Goal: Information Seeking & Learning: Learn about a topic

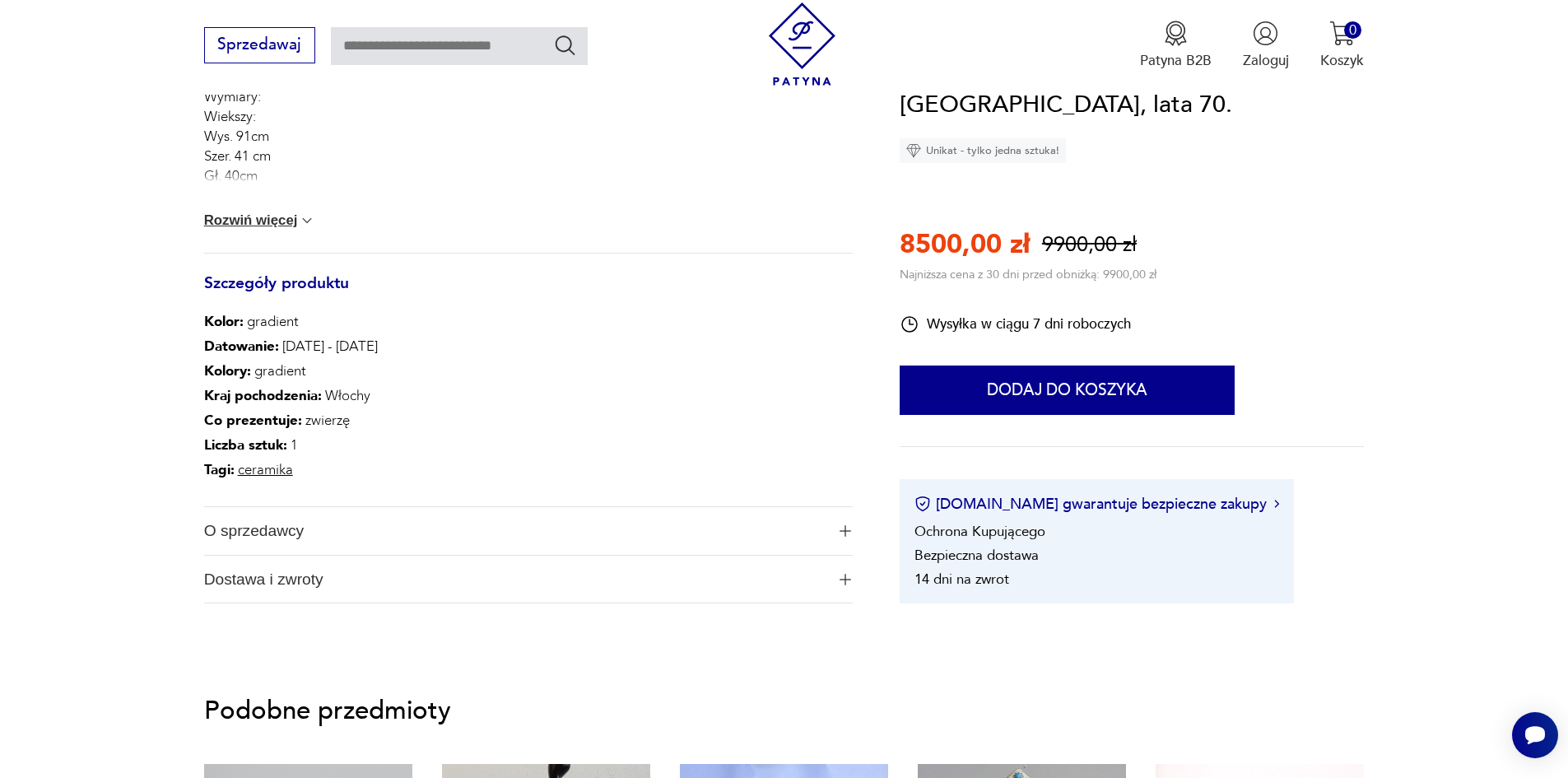
scroll to position [932, 0]
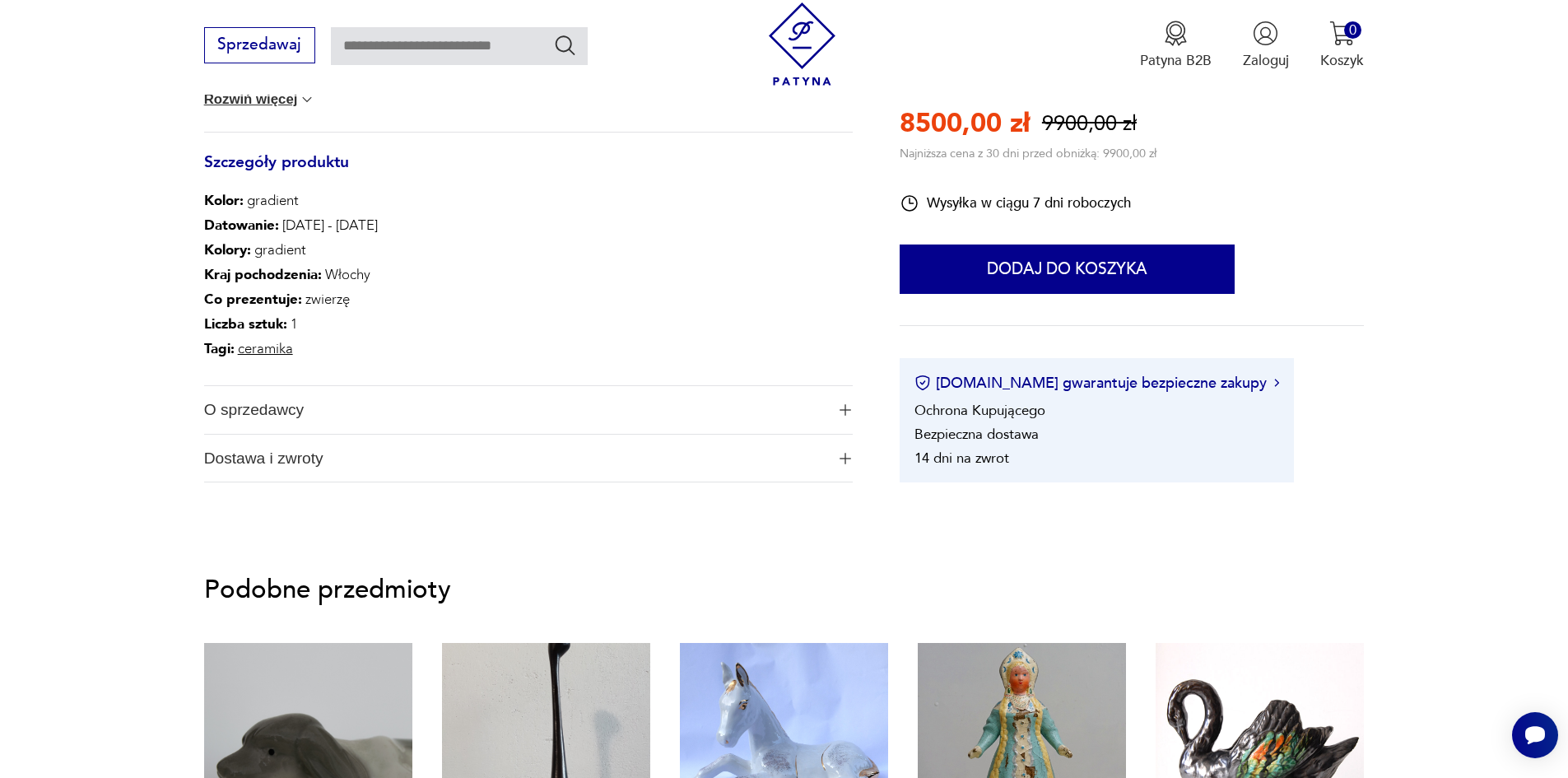
click at [294, 452] on span "Dostawa i zwroty" at bounding box center [515, 458] width 622 height 48
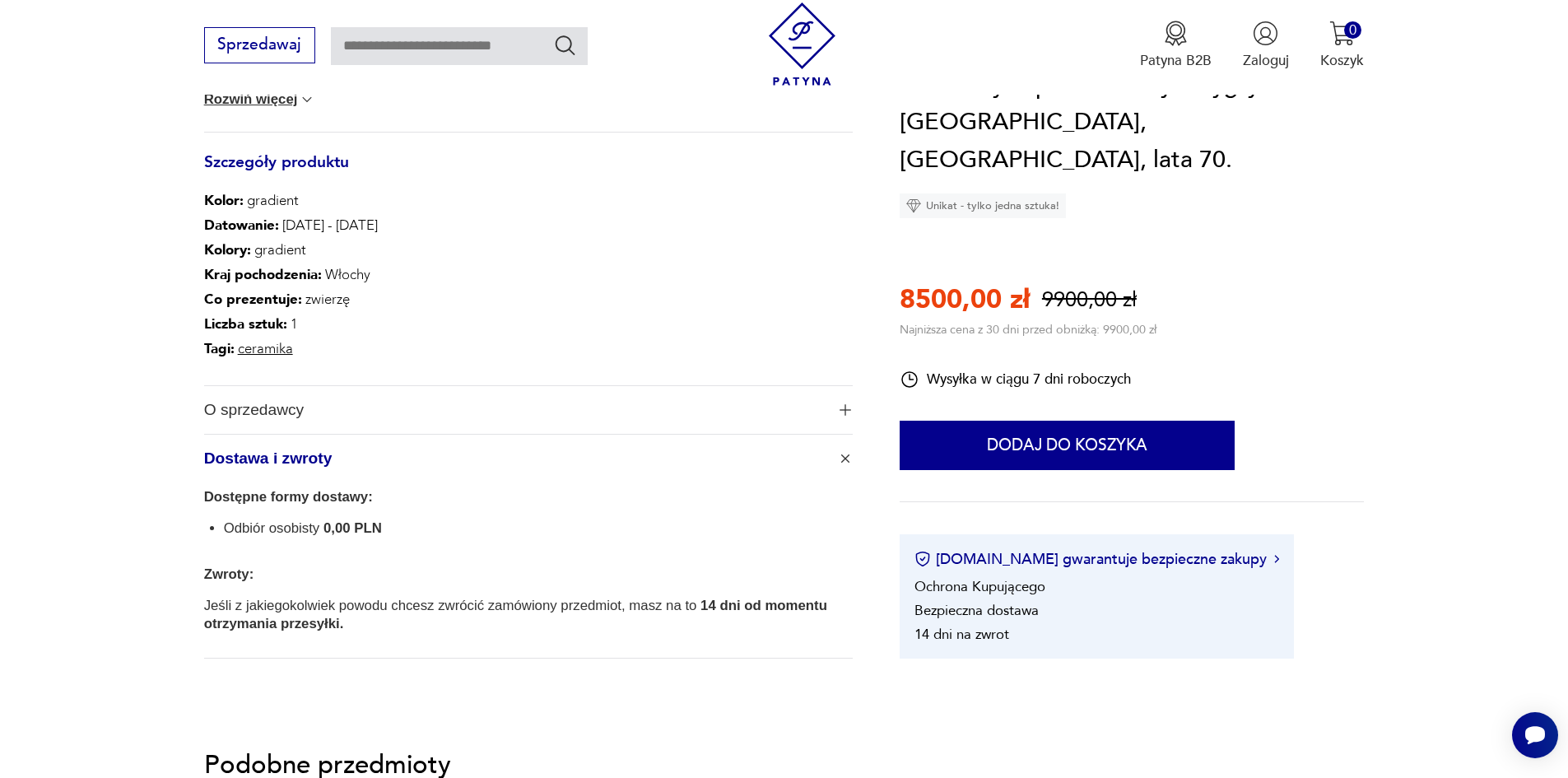
click at [294, 452] on span "Dostawa i zwroty" at bounding box center [515, 458] width 622 height 48
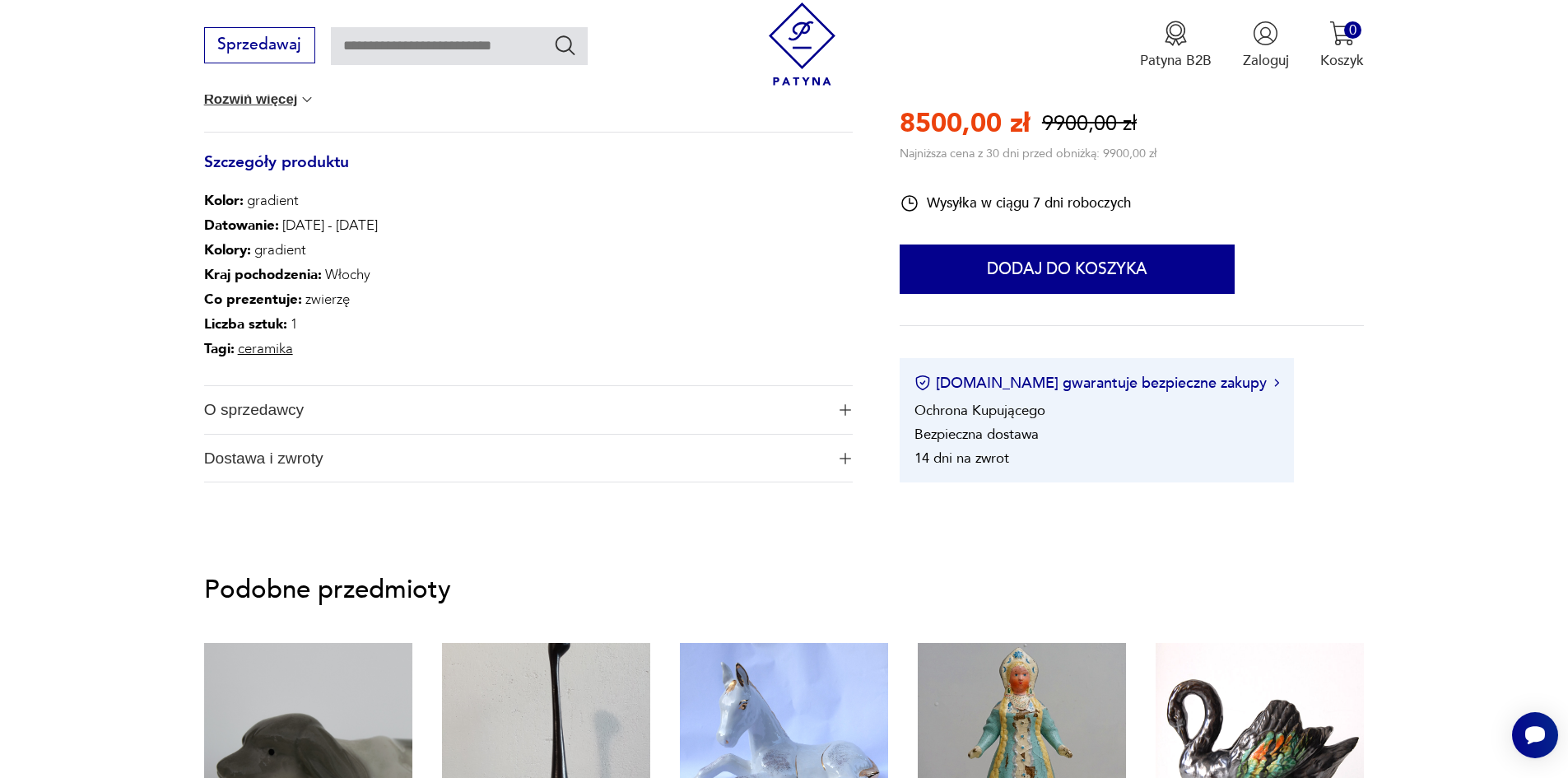
click at [304, 98] on img at bounding box center [307, 99] width 17 height 17
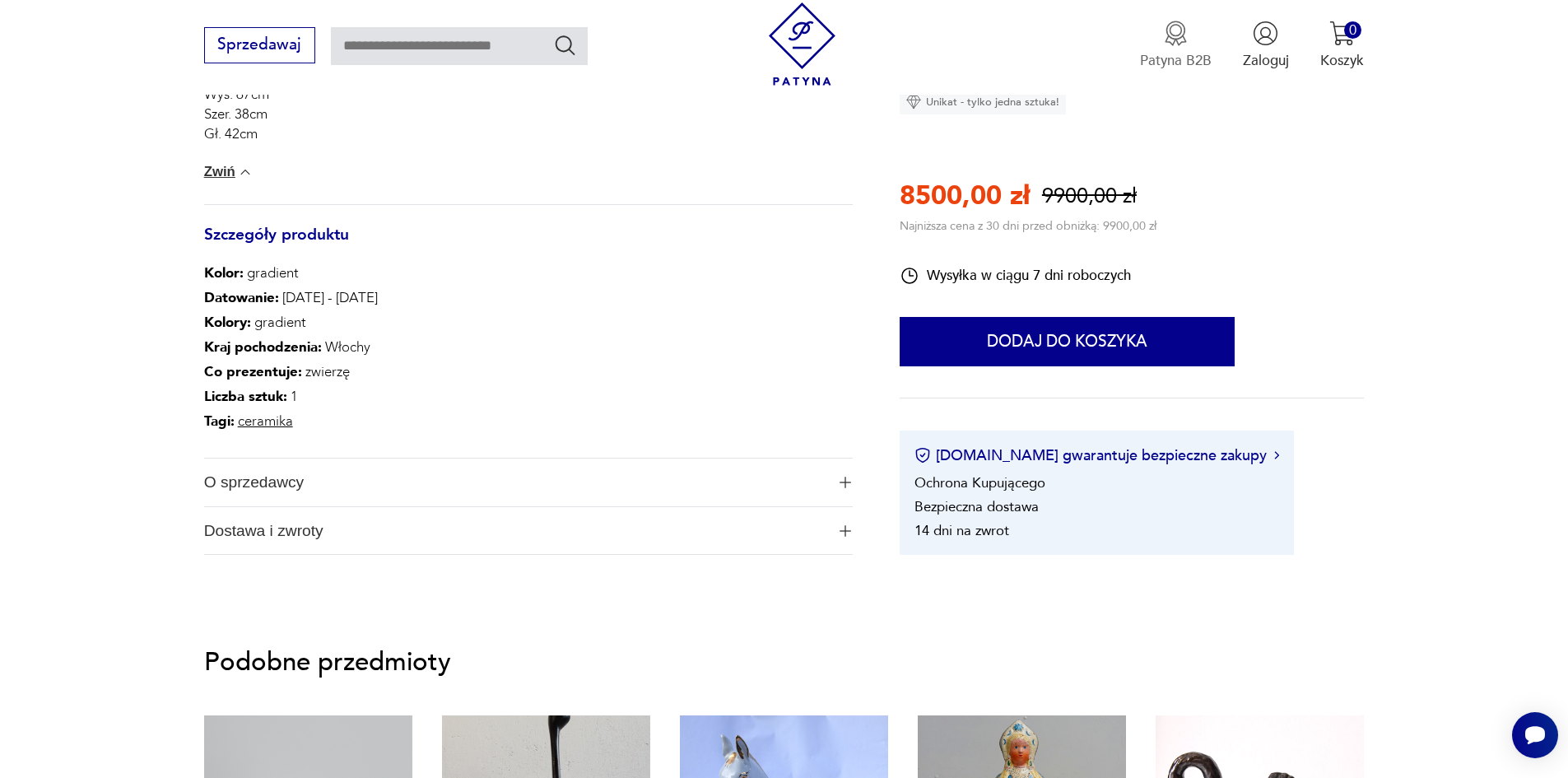
click at [1178, 27] on img "button" at bounding box center [1176, 33] width 26 height 26
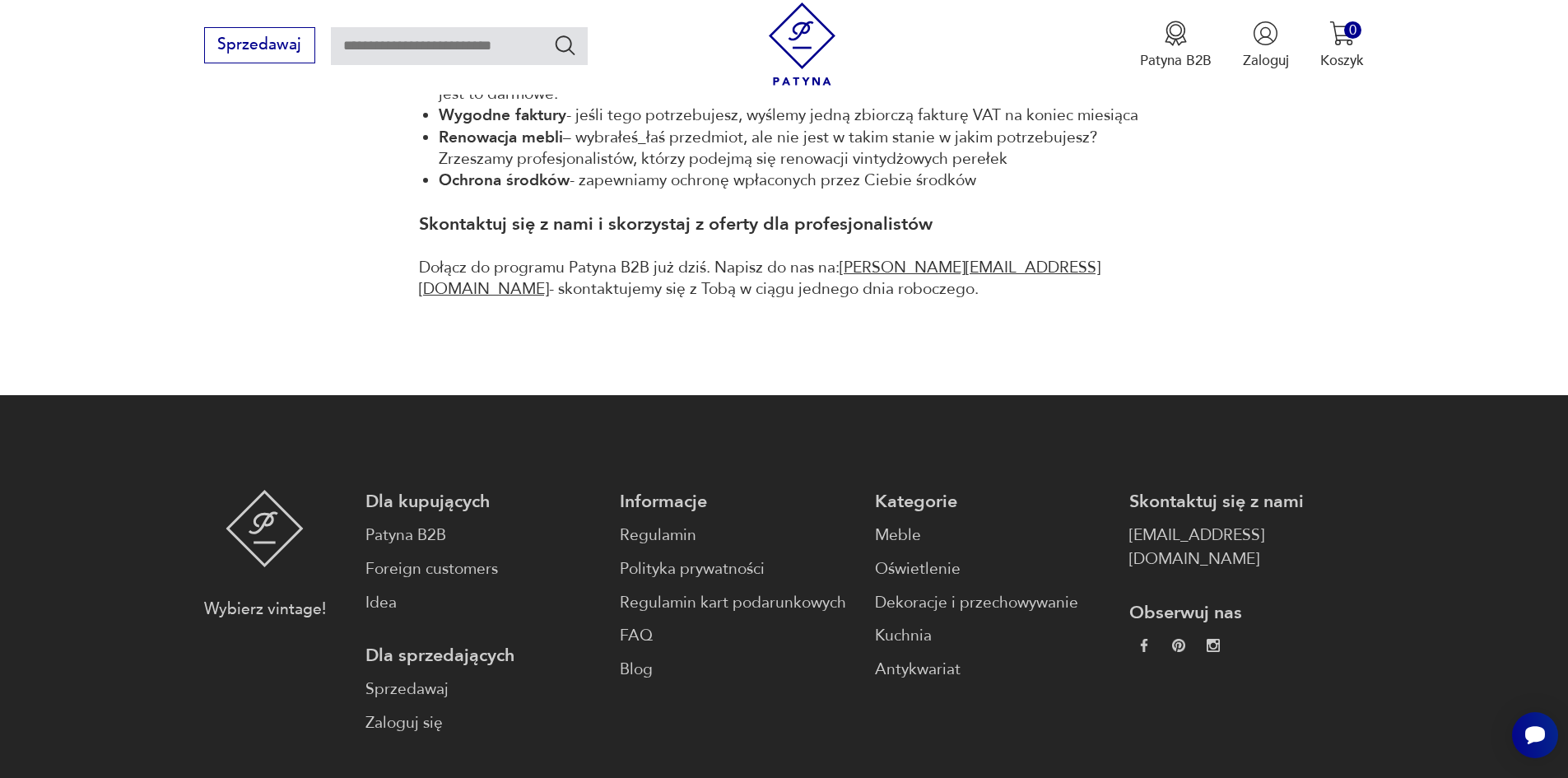
scroll to position [1206, 0]
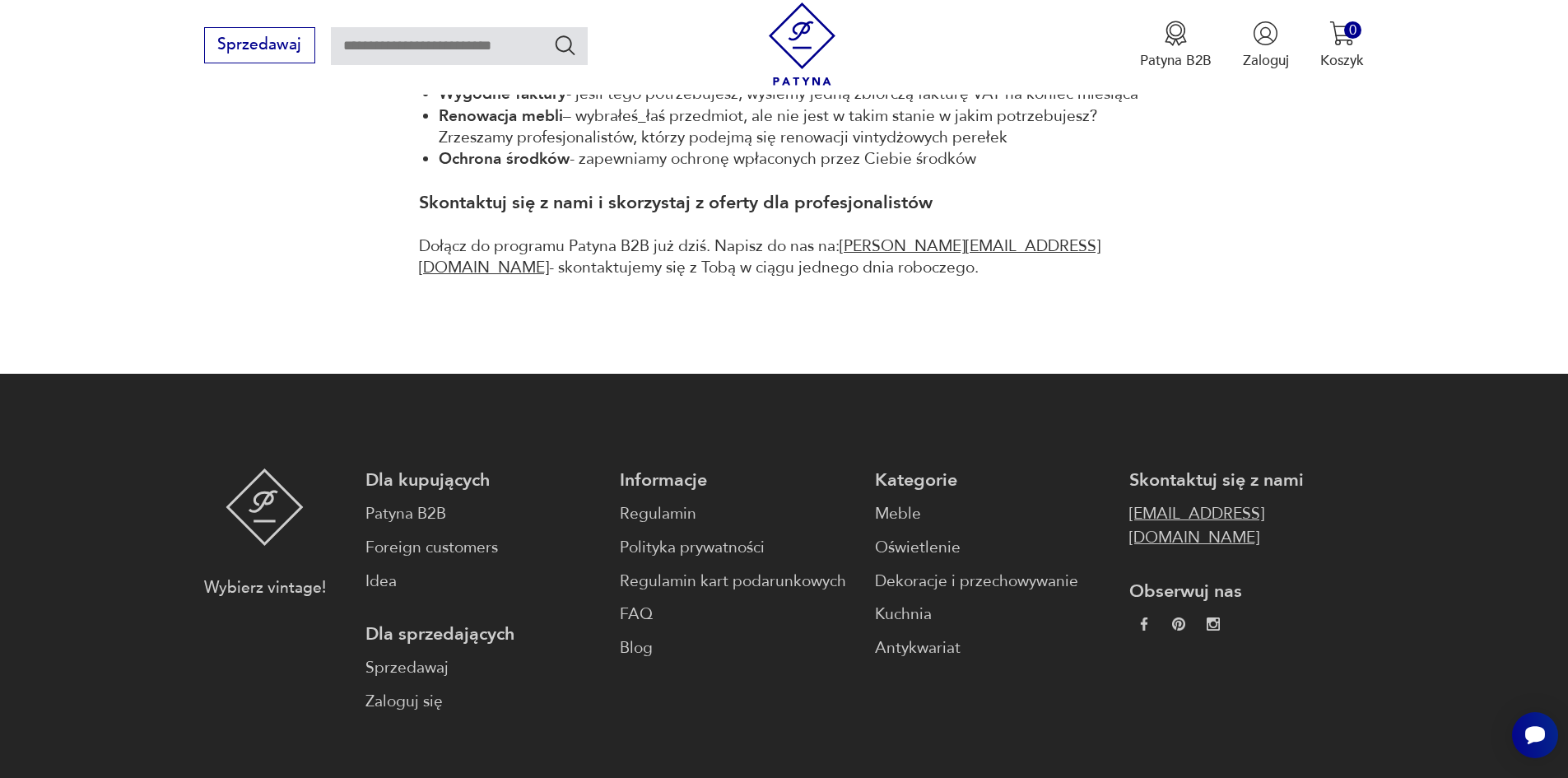
click at [1176, 515] on link "[EMAIL_ADDRESS][DOMAIN_NAME]" at bounding box center [1246, 526] width 235 height 48
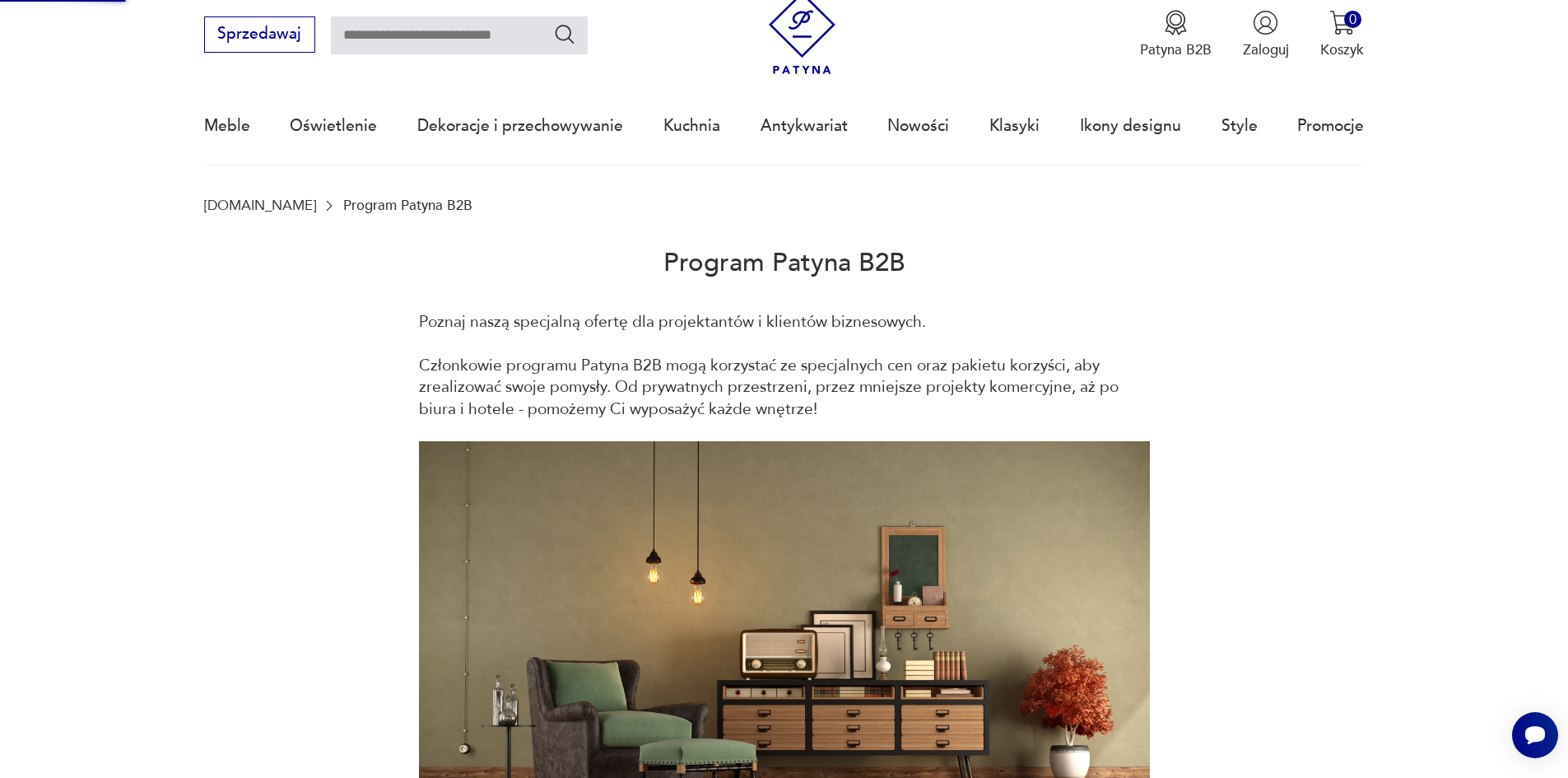
scroll to position [0, 0]
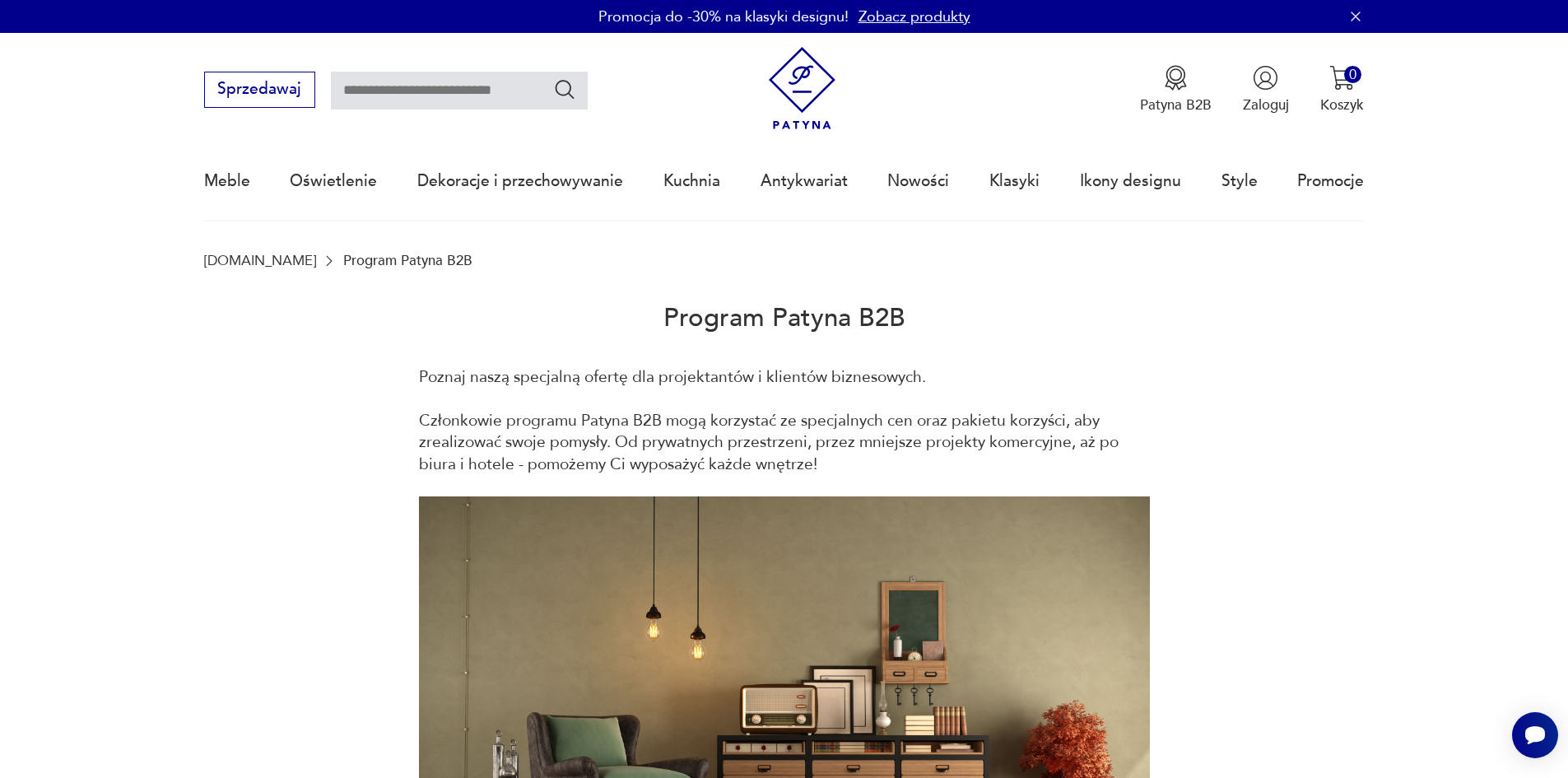
click at [1149, 323] on h2 "Program Patyna B2B" at bounding box center [784, 317] width 1161 height 98
drag, startPoint x: 1010, startPoint y: 252, endPoint x: 916, endPoint y: 230, distance: 96.5
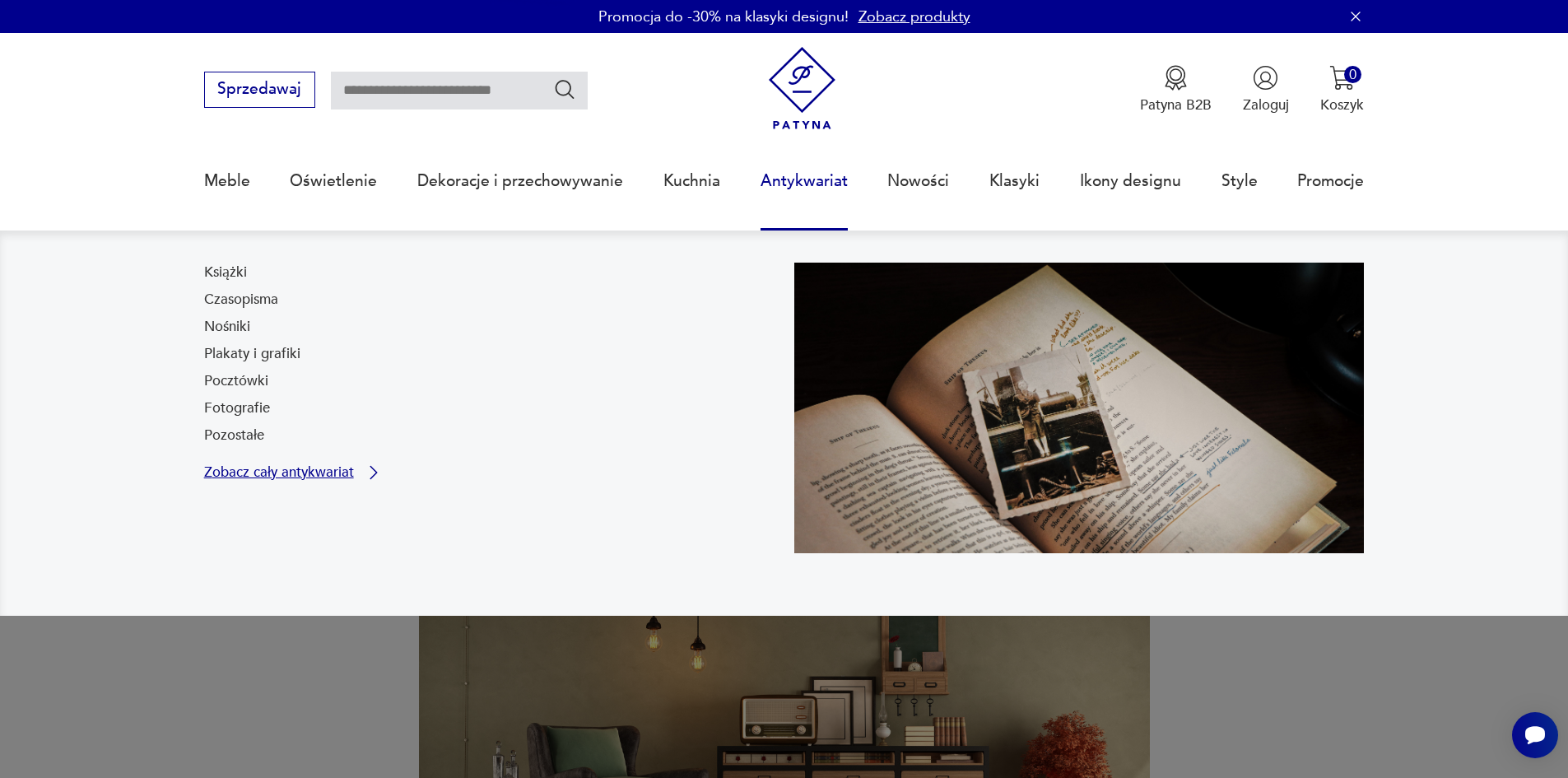
click at [372, 474] on icon at bounding box center [374, 472] width 20 height 20
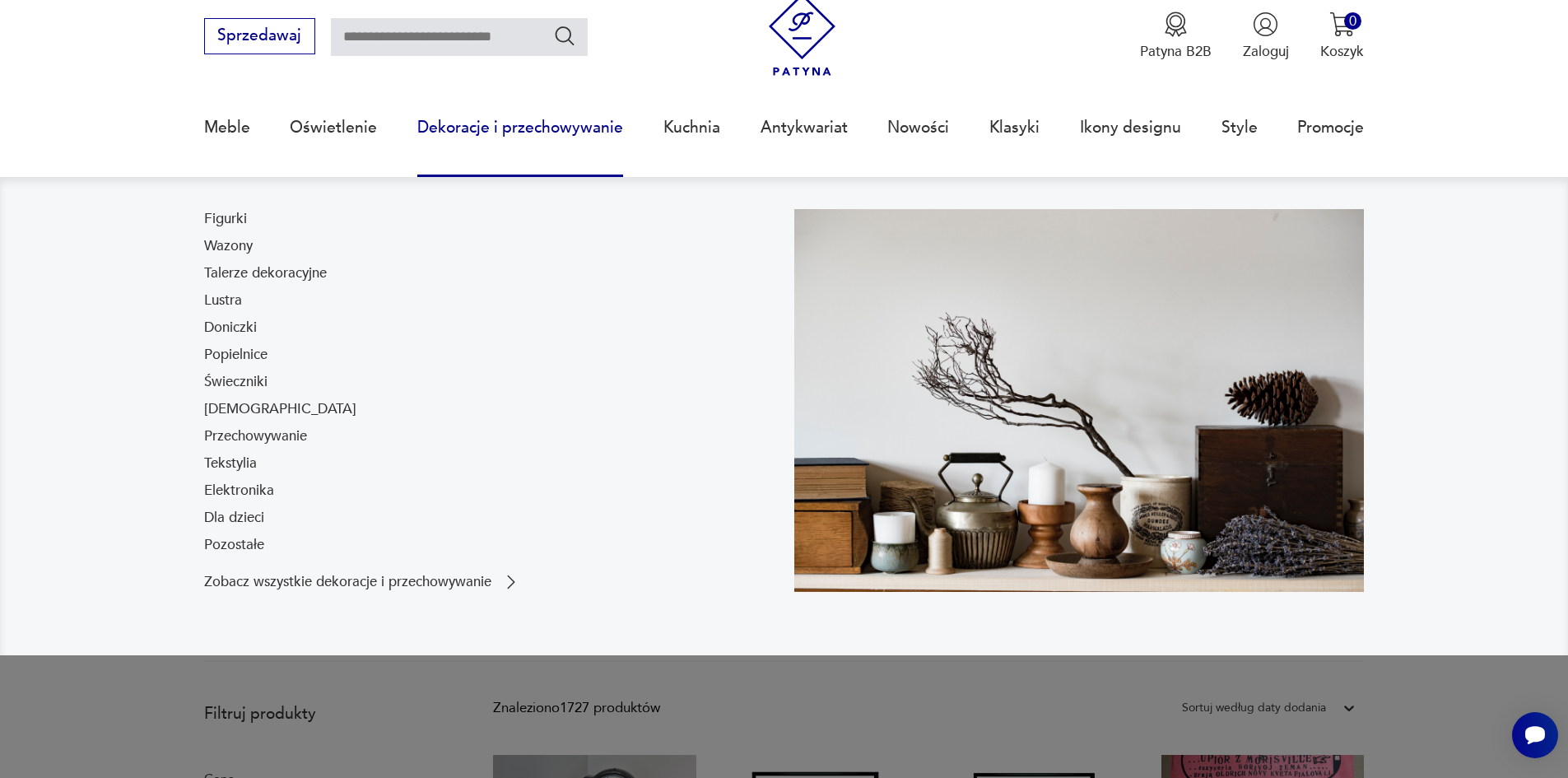
click at [592, 128] on link "Dekoracje i przechowywanie" at bounding box center [520, 127] width 206 height 75
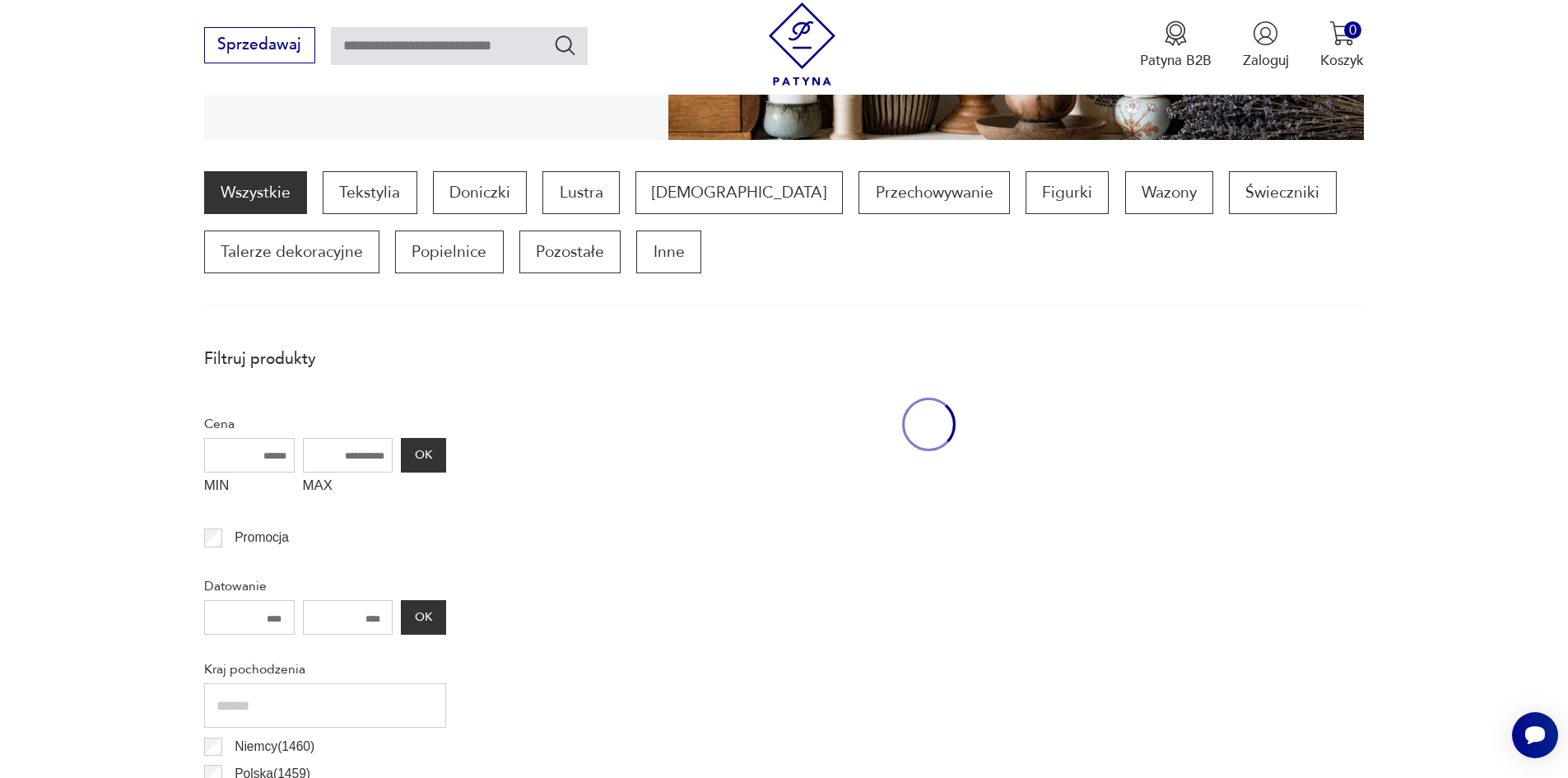
scroll to position [489, 0]
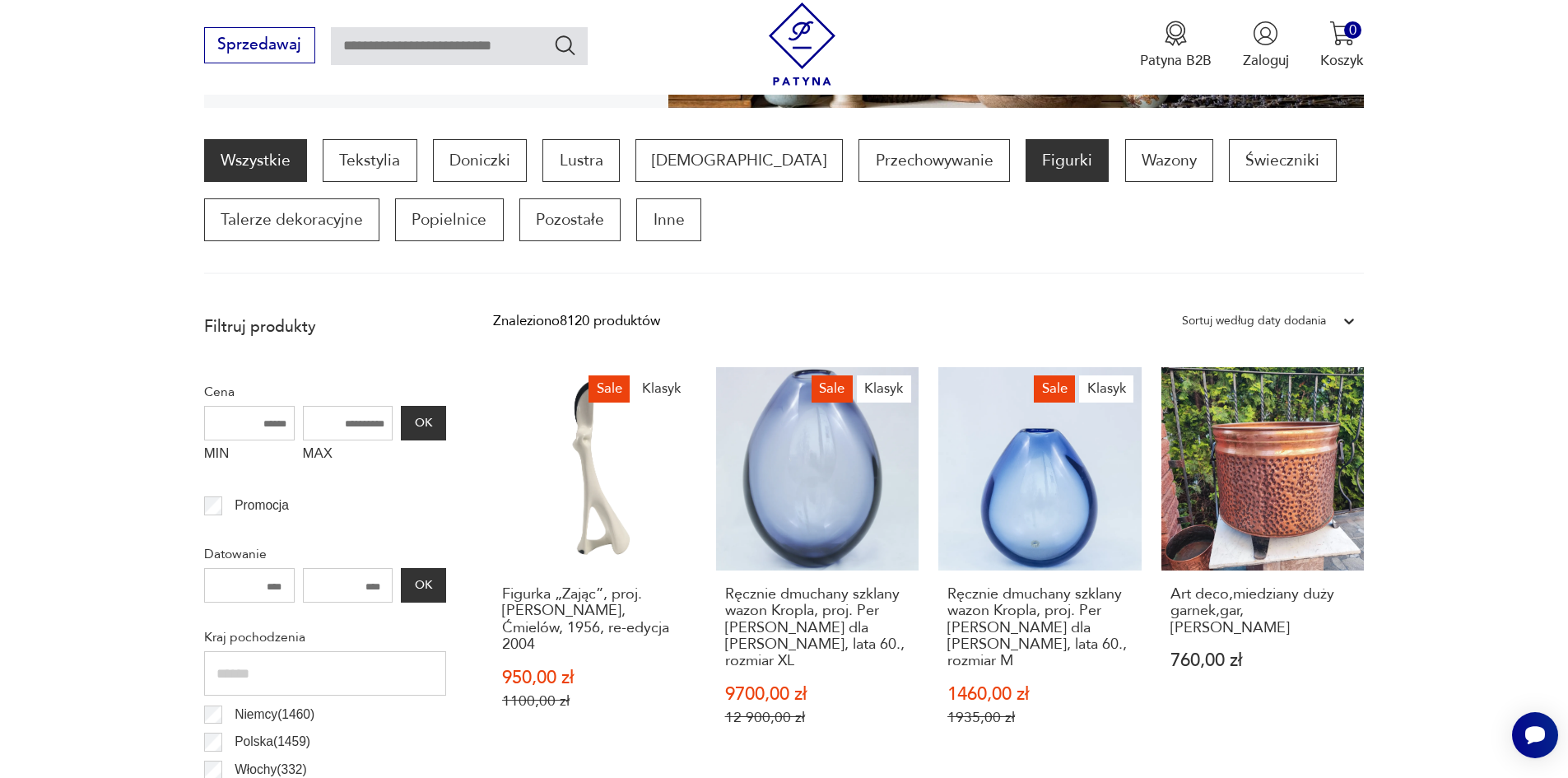
click at [1026, 159] on p "Figurki" at bounding box center [1067, 161] width 83 height 43
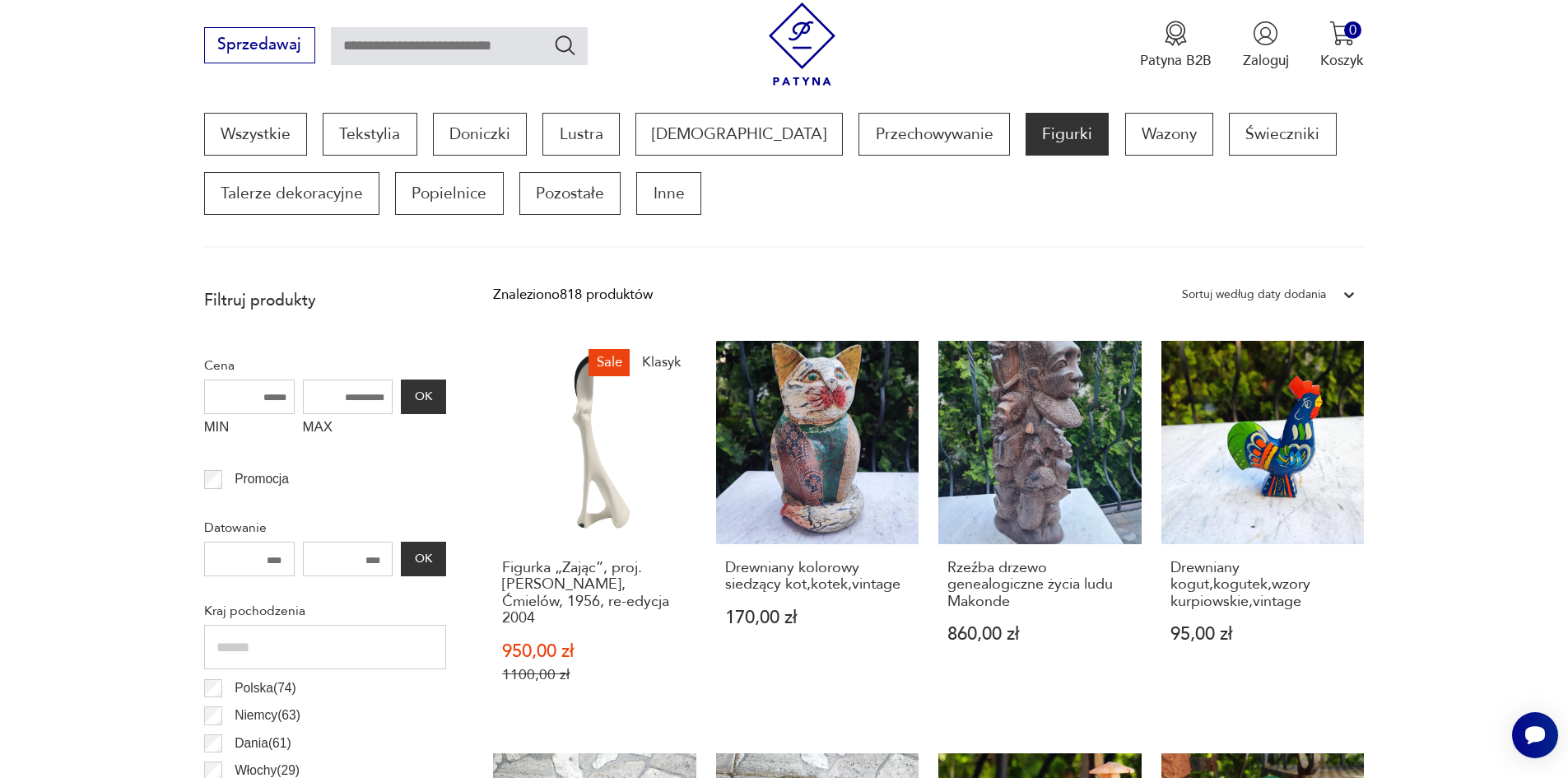
scroll to position [482, 0]
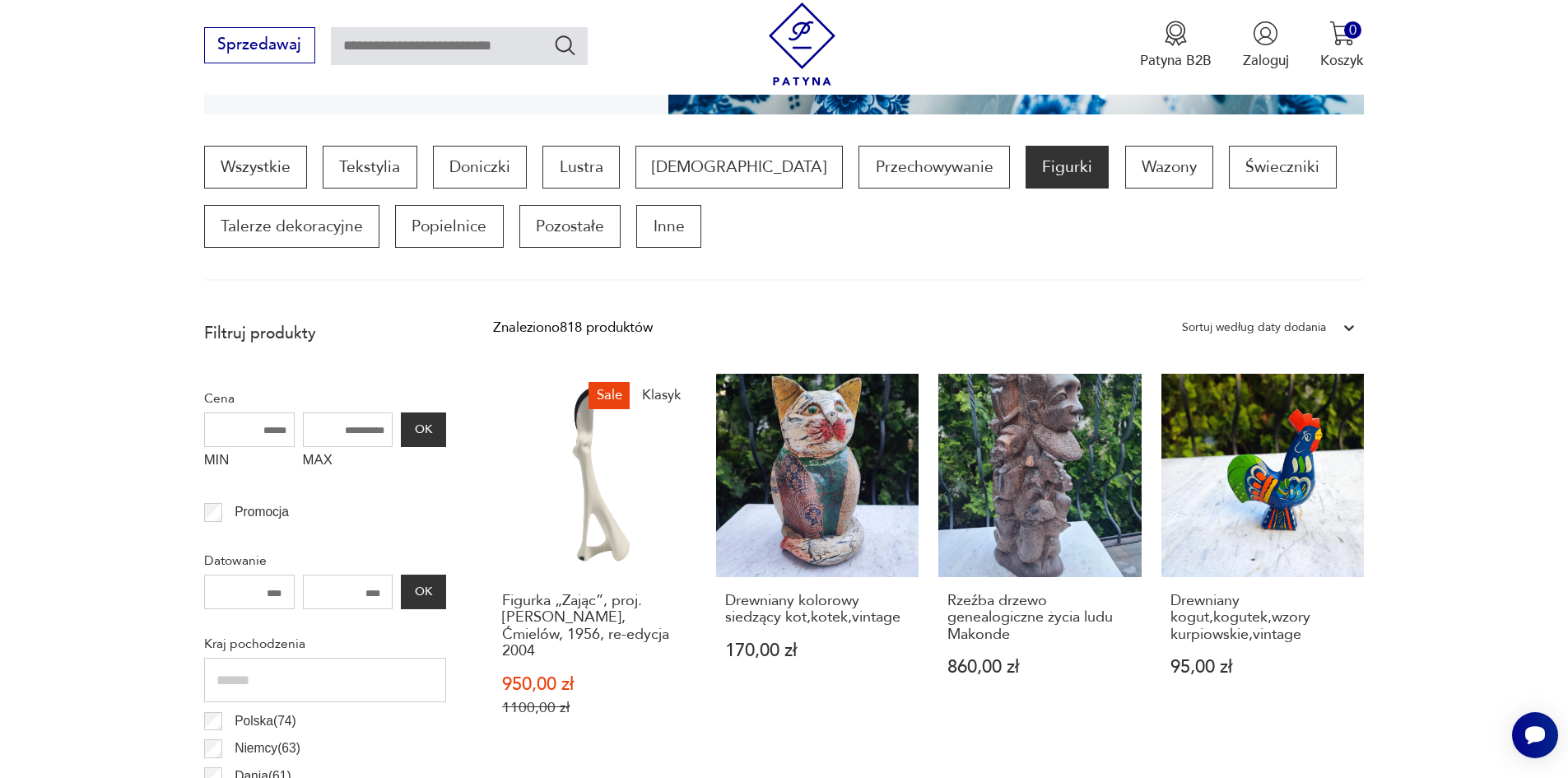
click at [1026, 167] on p "Figurki" at bounding box center [1067, 167] width 83 height 43
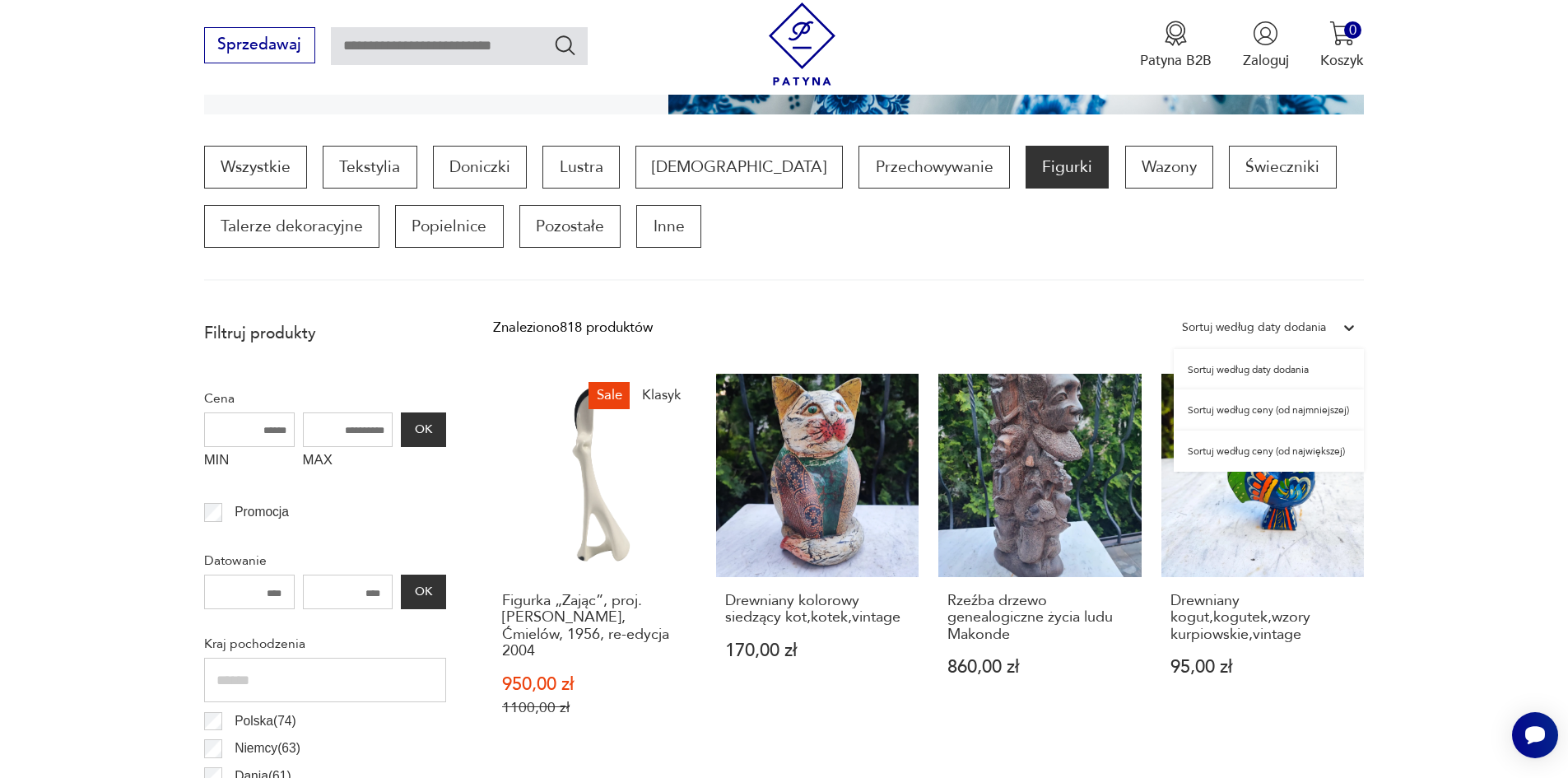
click at [1350, 324] on icon at bounding box center [1349, 327] width 17 height 17
click at [1309, 370] on div "Sortuj według daty dodania" at bounding box center [1268, 370] width 190 height 41
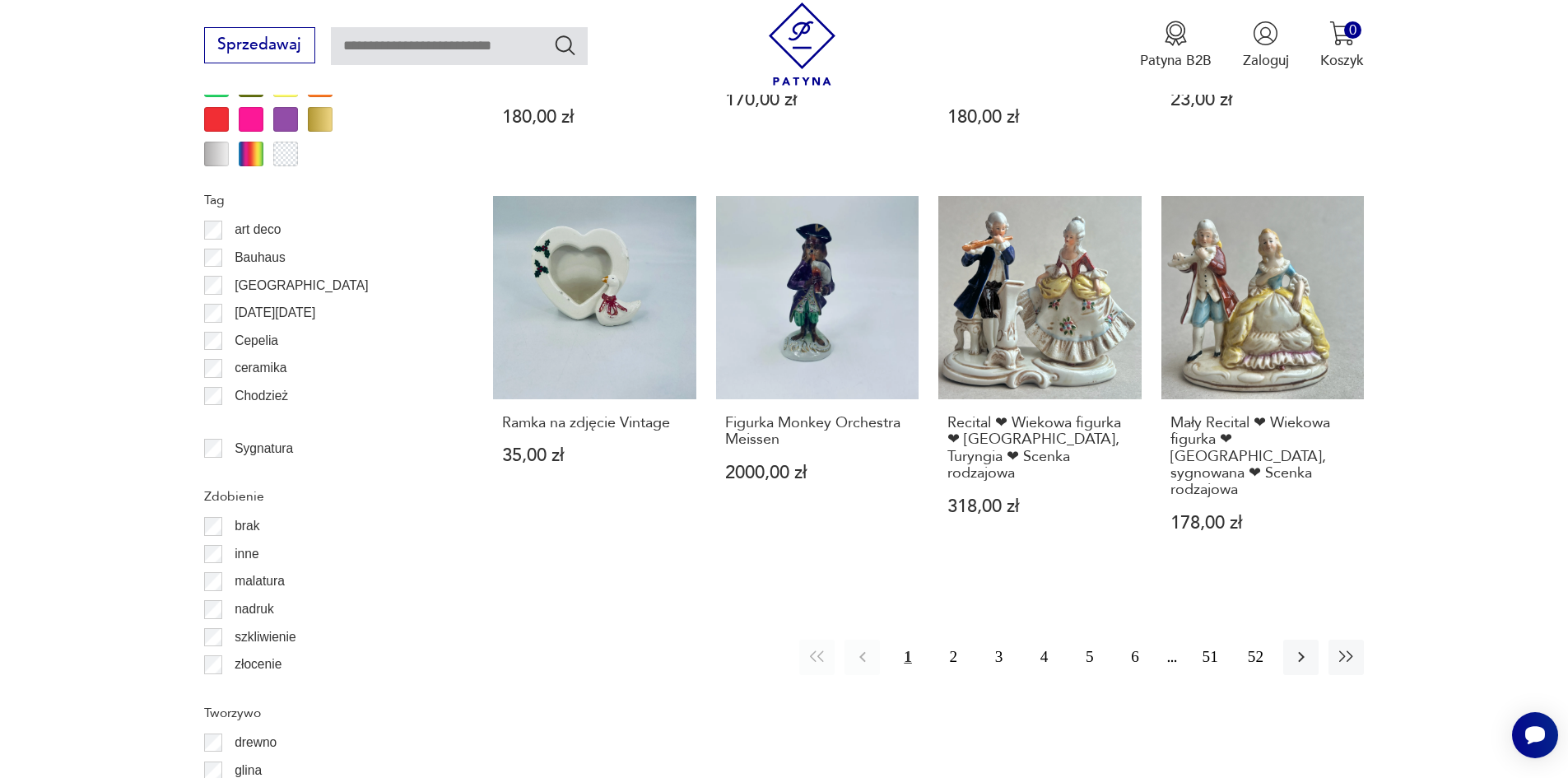
scroll to position [1810, 0]
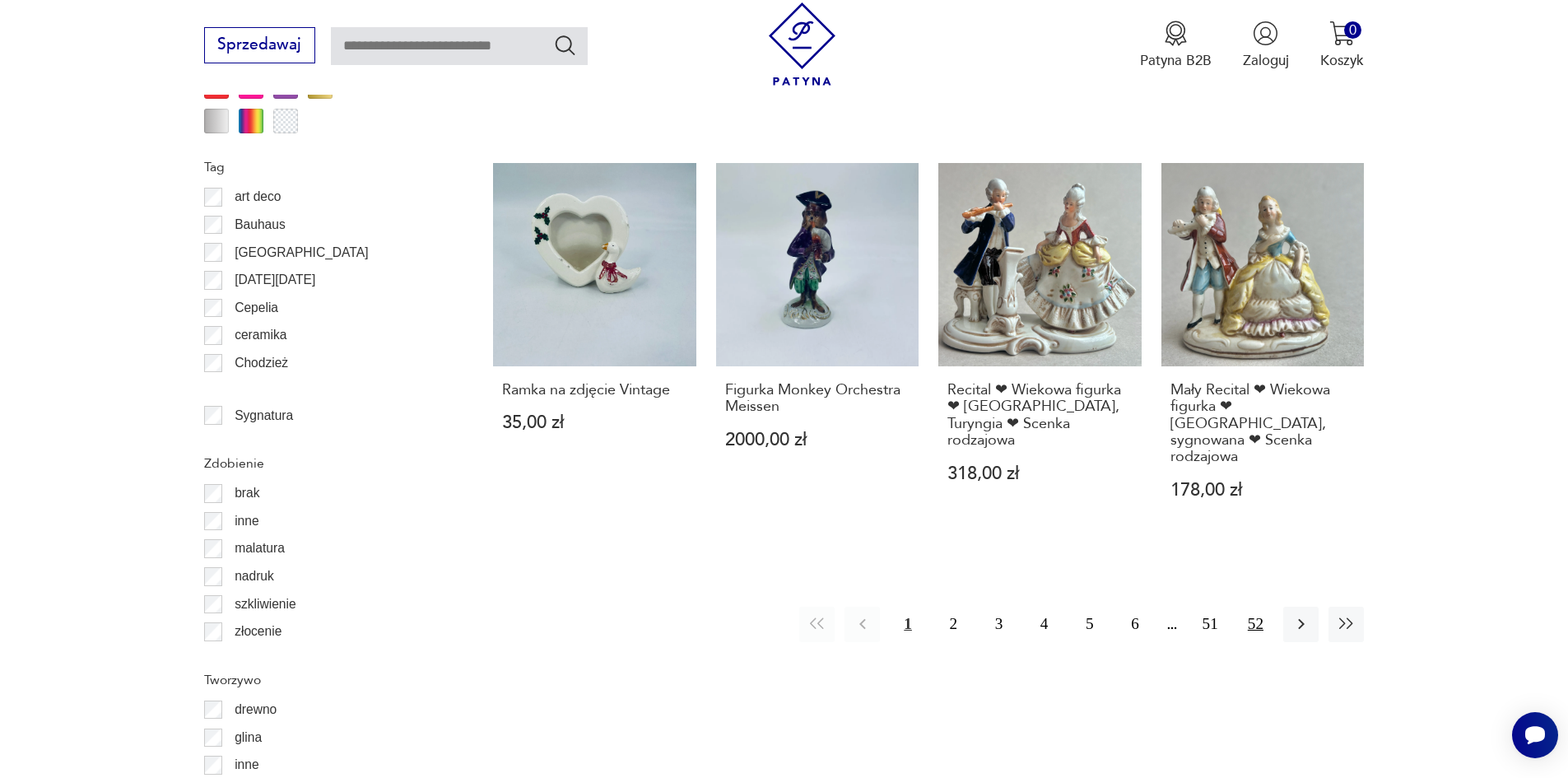
click at [1257, 606] on button "52" at bounding box center [1256, 624] width 36 height 36
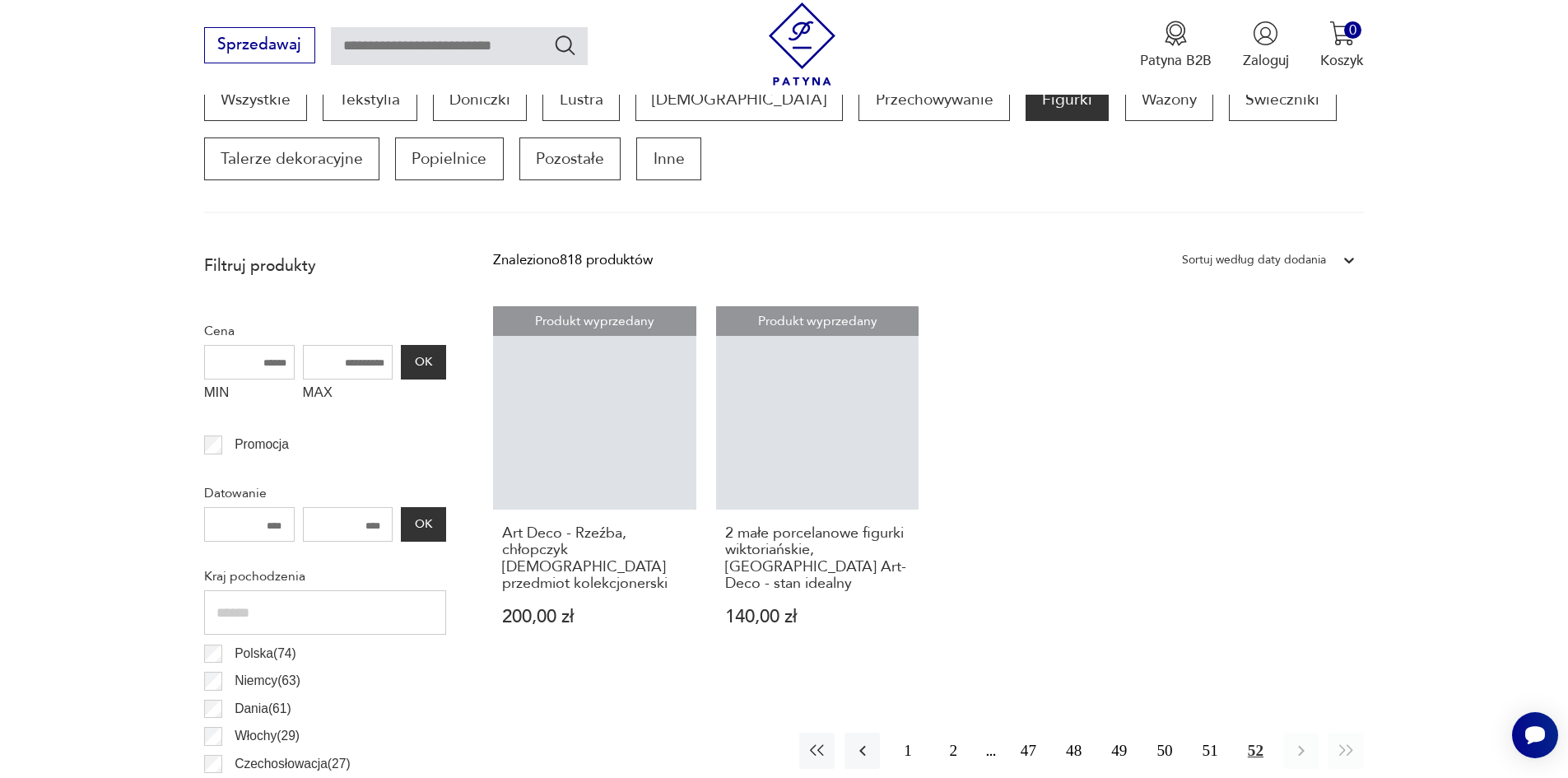
scroll to position [548, 0]
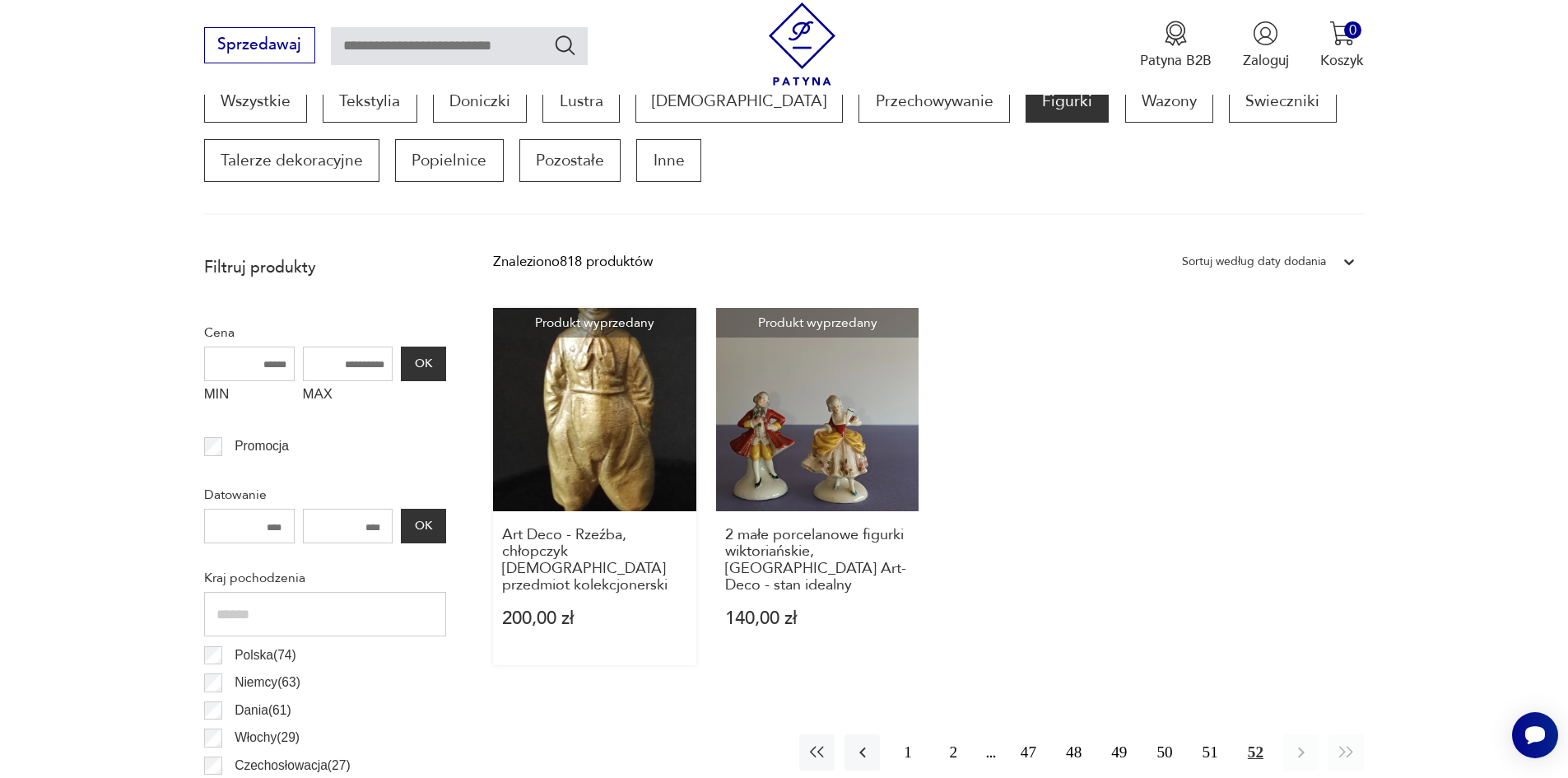
click at [607, 432] on link "Produkt wyprzedany Art Deco - Rzeźba, chłopczyk Bretończyk przedmiot kolekcjone…" at bounding box center [594, 486] width 203 height 357
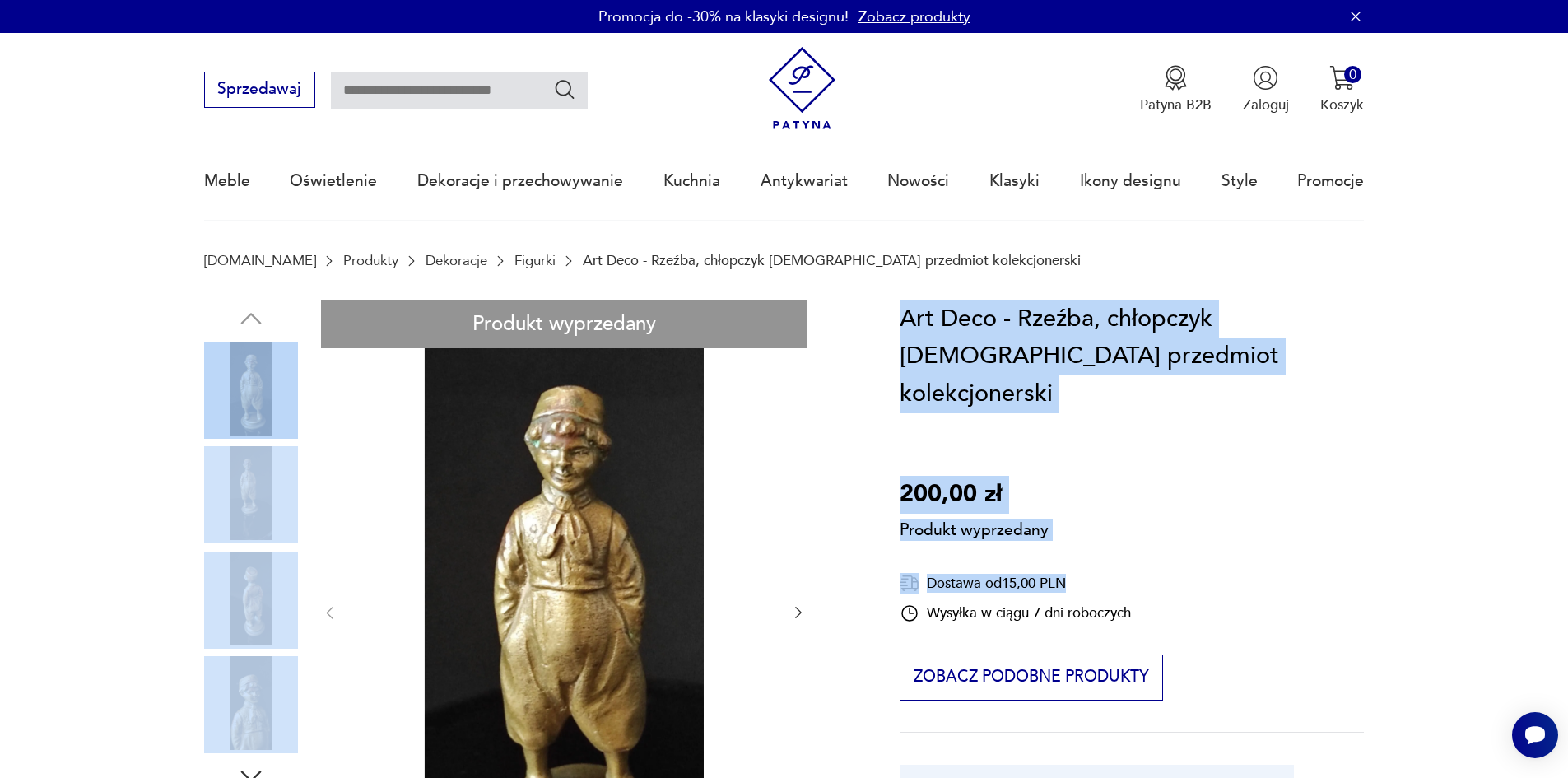
drag, startPoint x: 823, startPoint y: 486, endPoint x: 953, endPoint y: 572, distance: 155.9
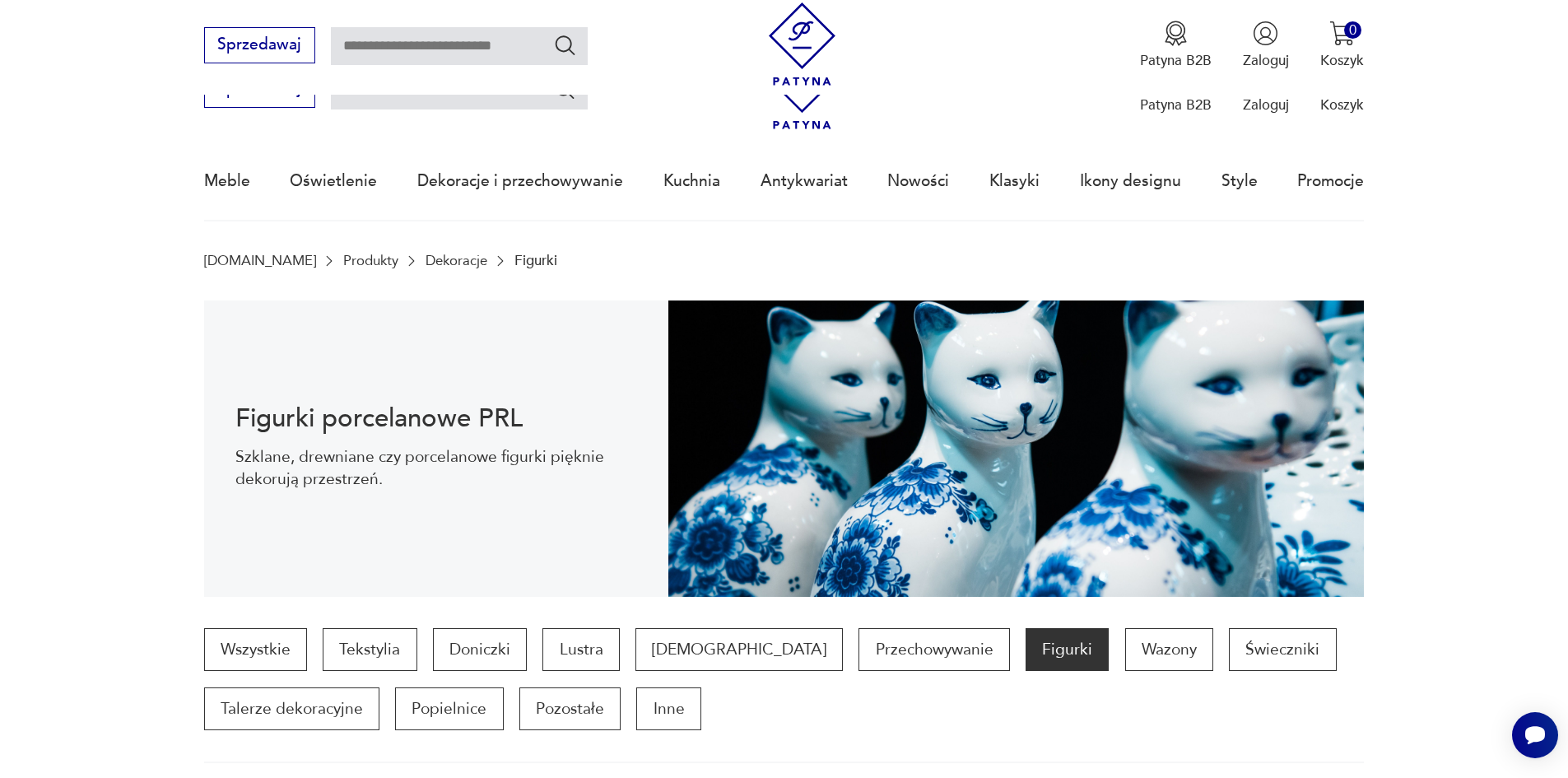
scroll to position [548, 0]
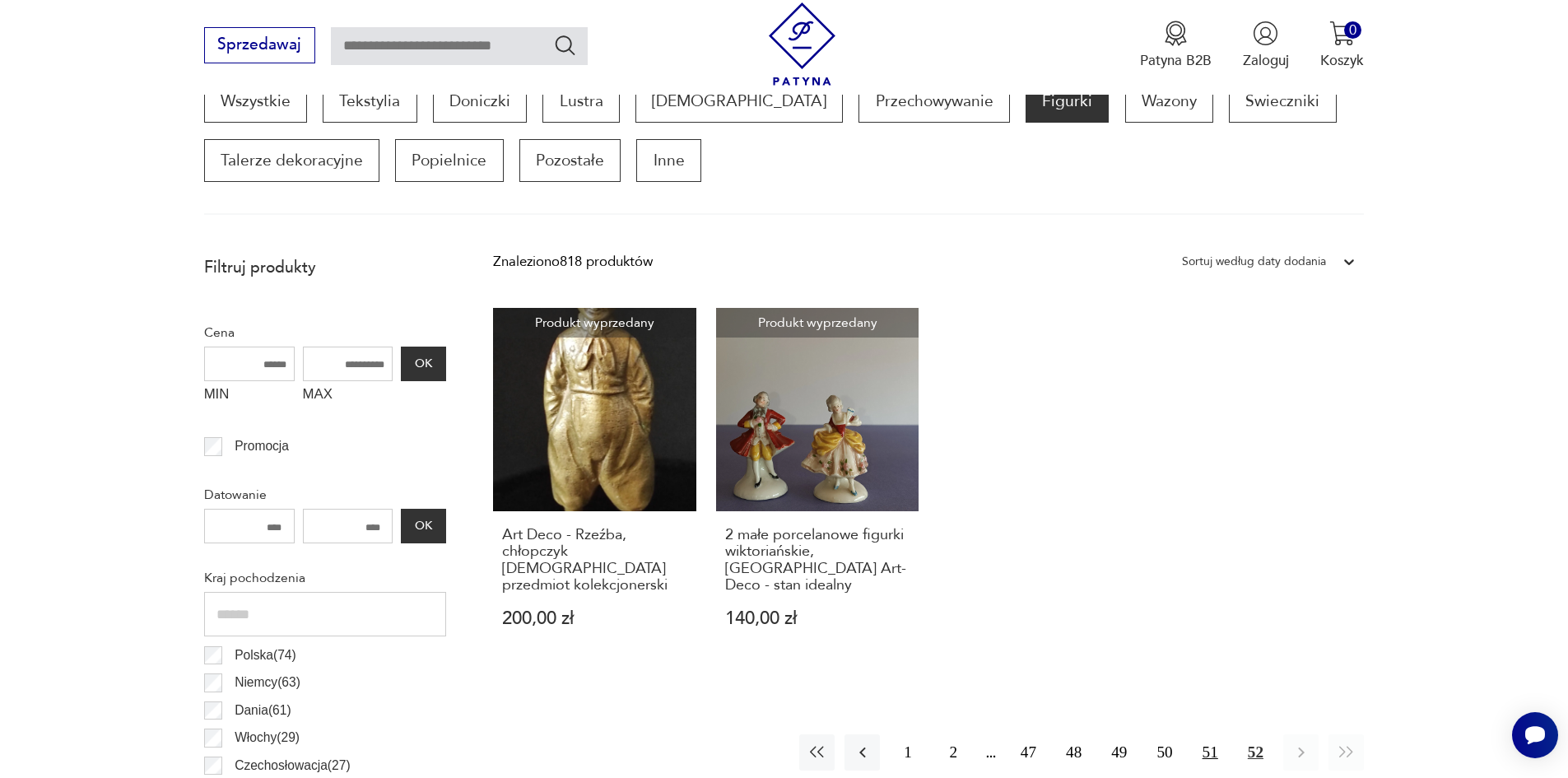
click at [1209, 735] on button "51" at bounding box center [1210, 751] width 36 height 36
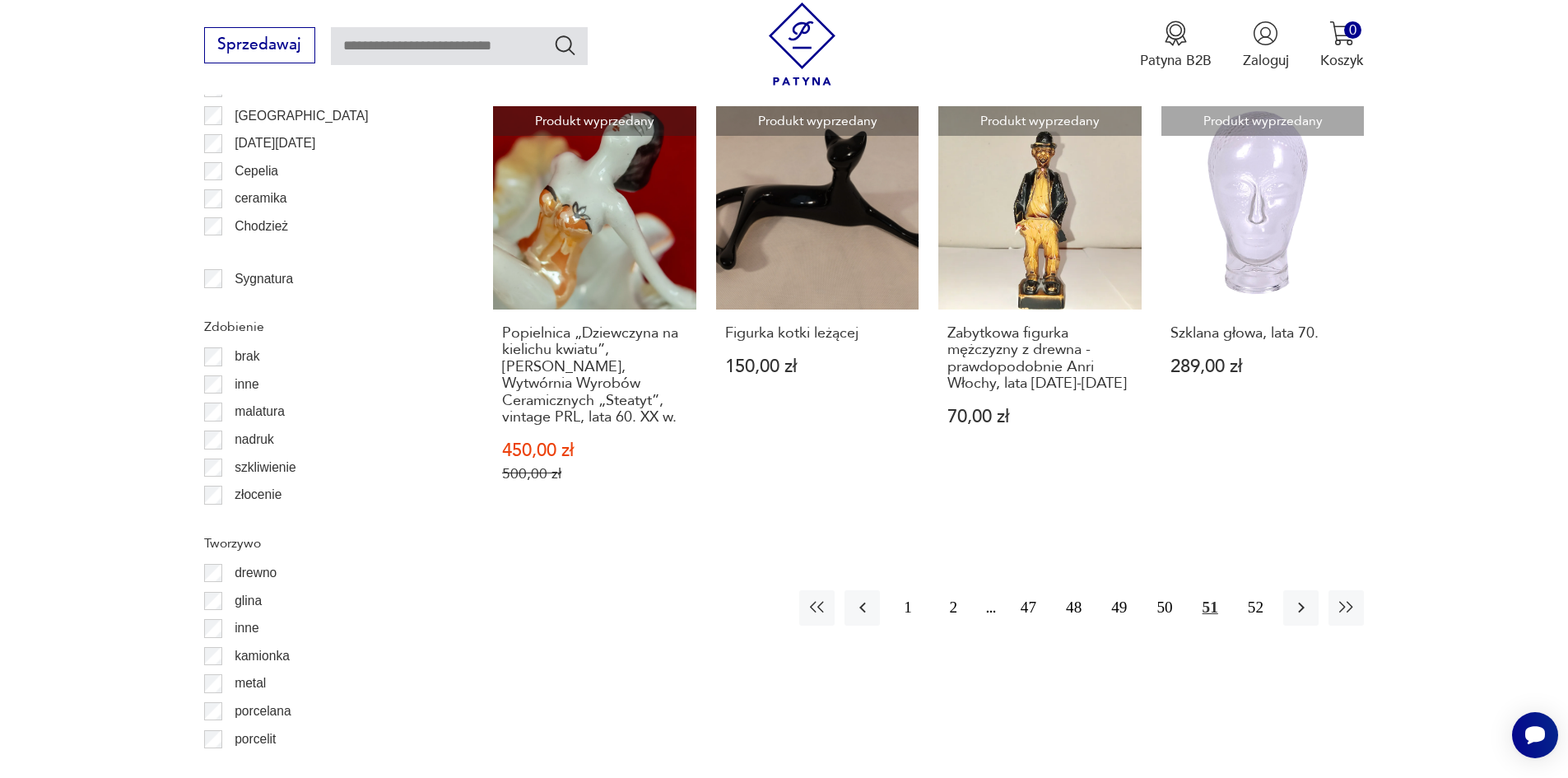
scroll to position [1953, 0]
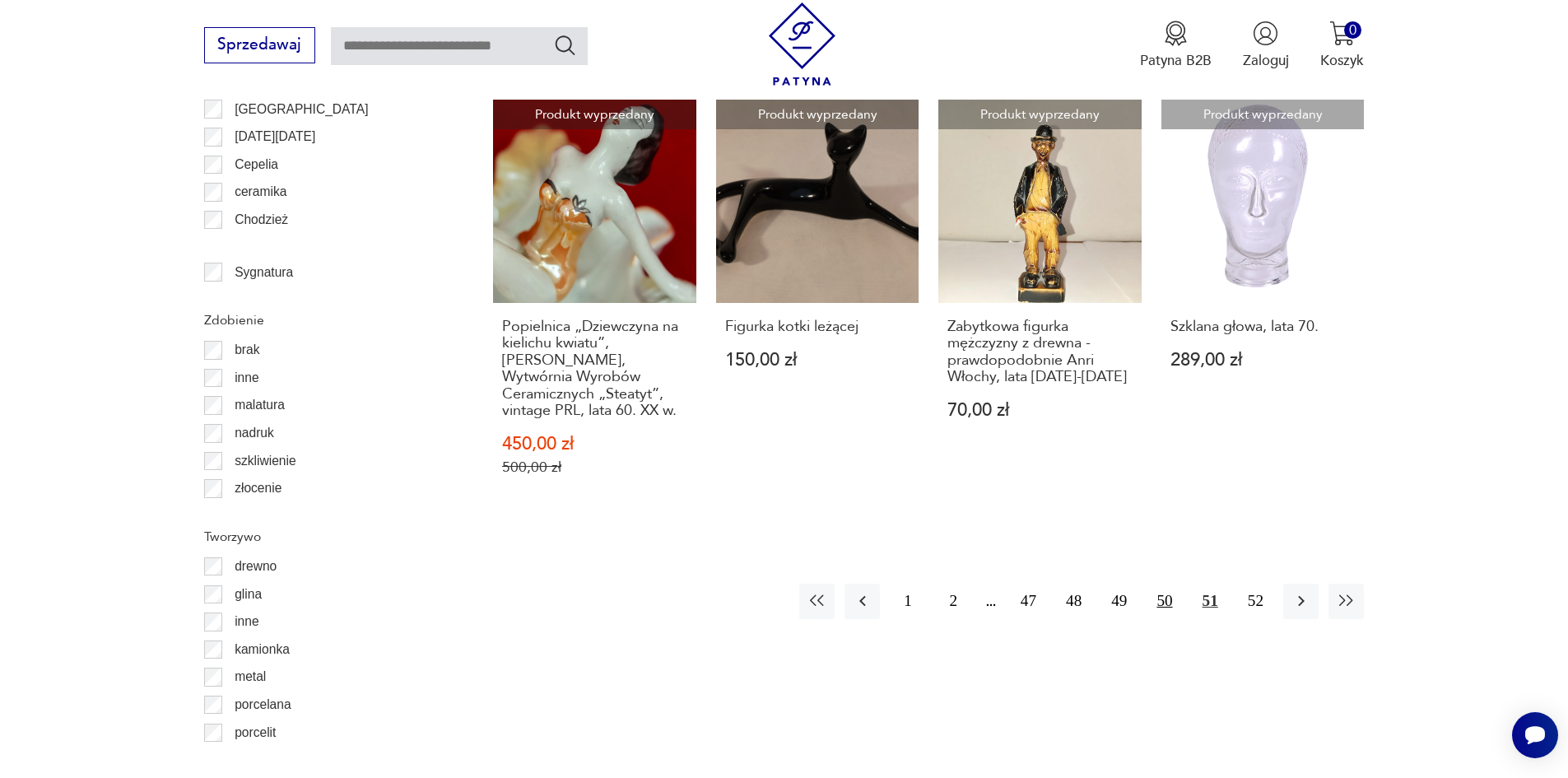
click at [1164, 600] on button "50" at bounding box center [1164, 601] width 36 height 36
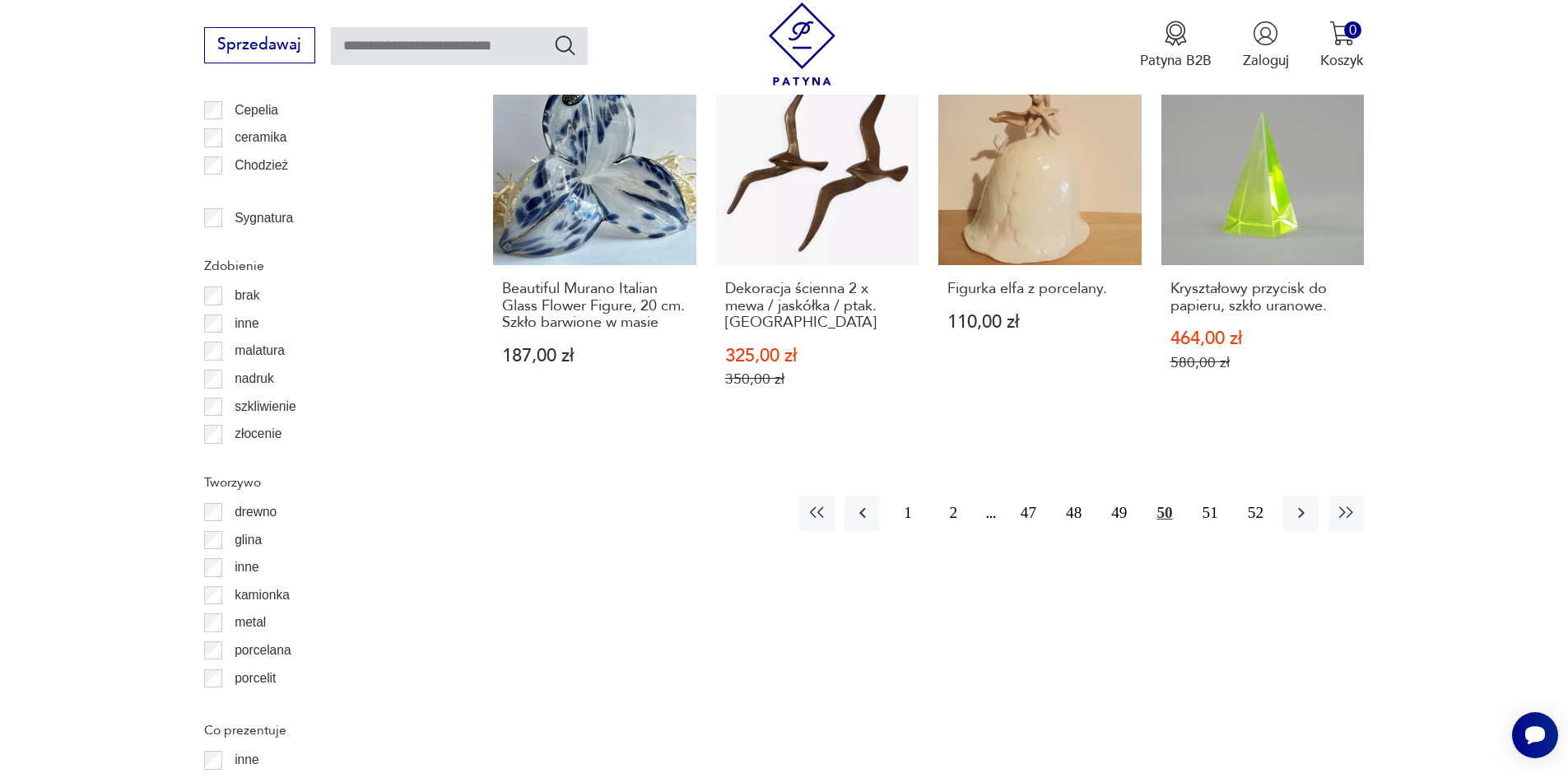
scroll to position [2051, 0]
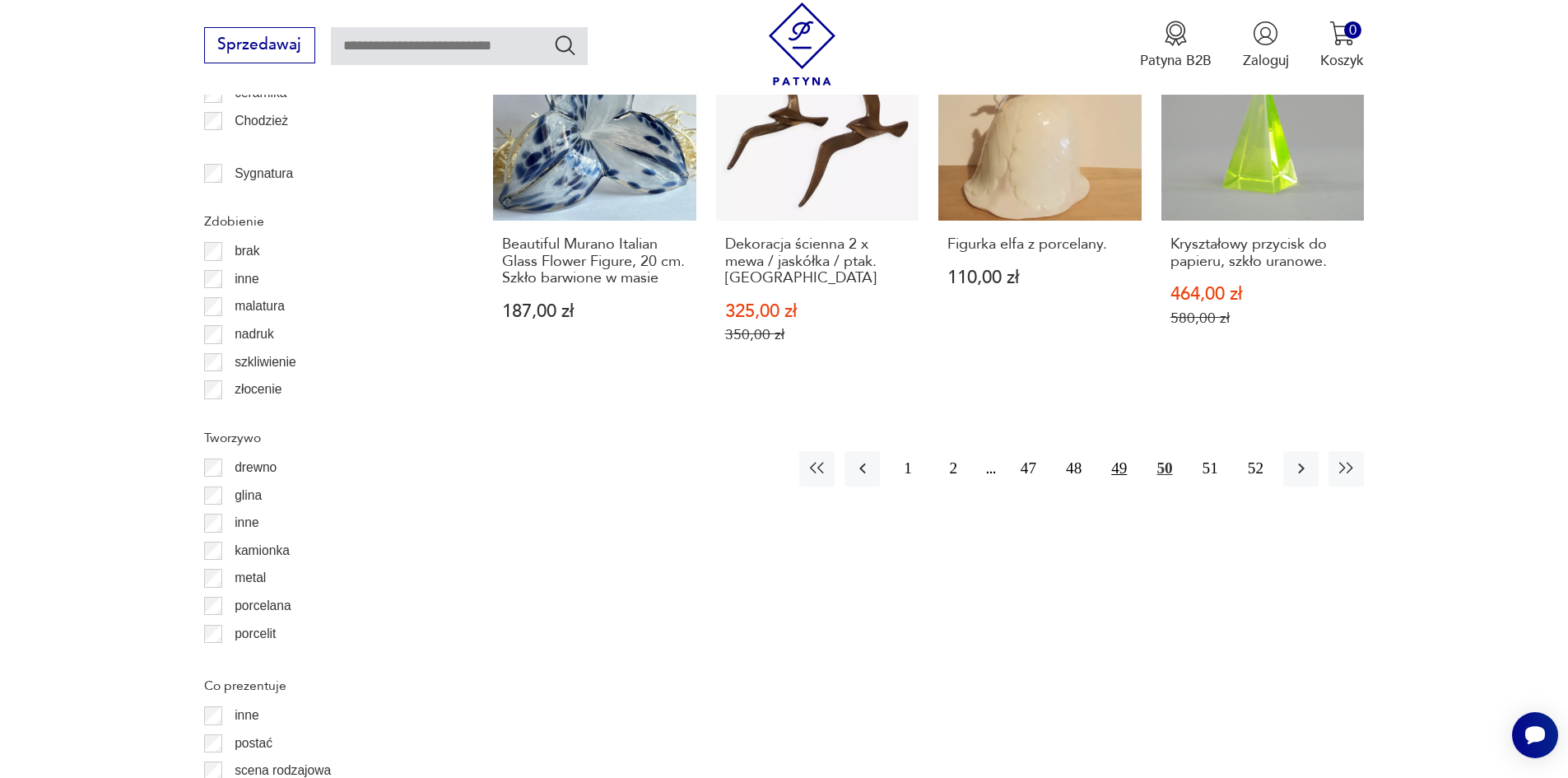
click at [1124, 451] on button "49" at bounding box center [1119, 468] width 36 height 36
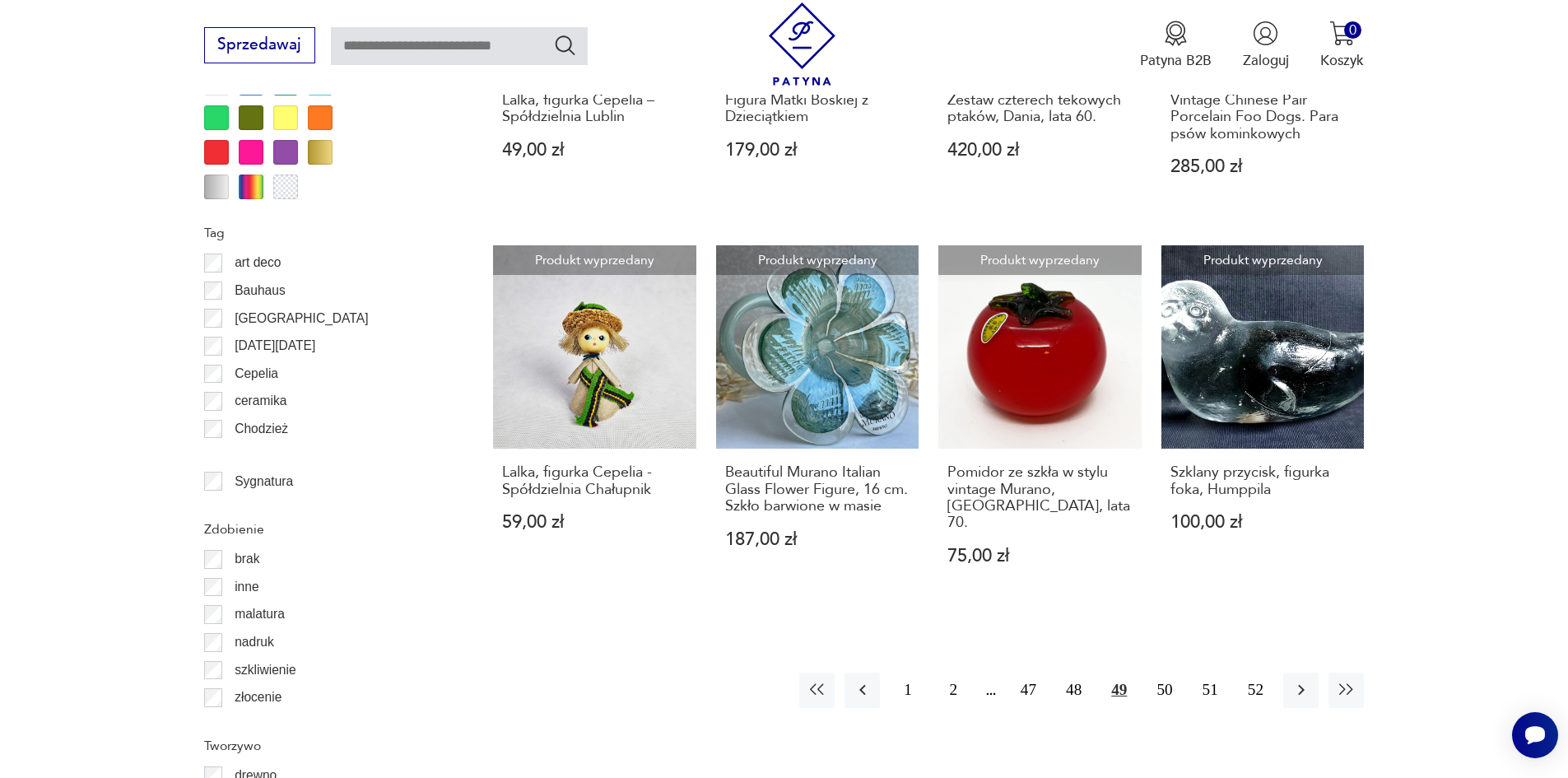
scroll to position [1788, 0]
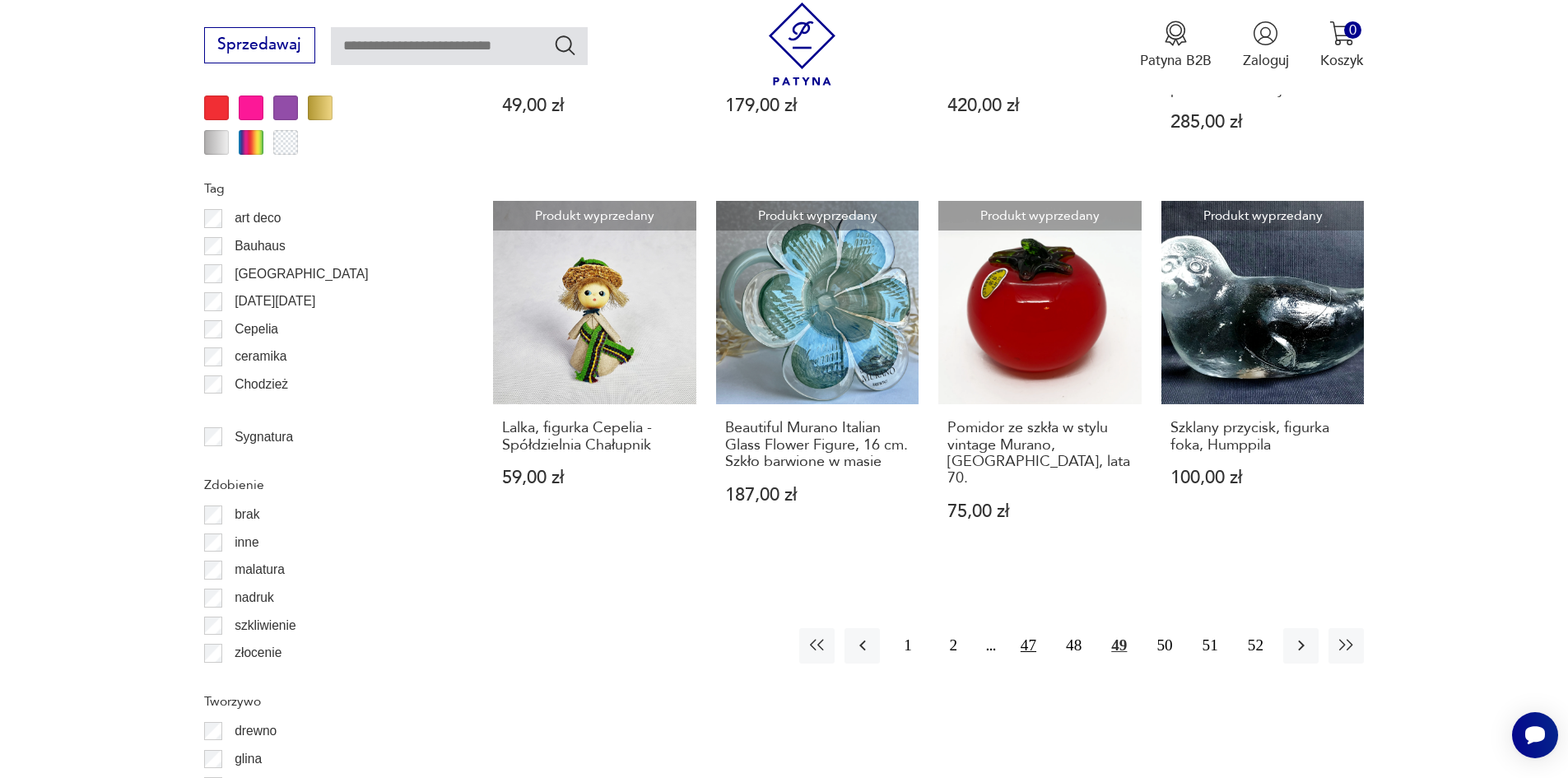
click at [1024, 628] on button "47" at bounding box center [1028, 645] width 36 height 36
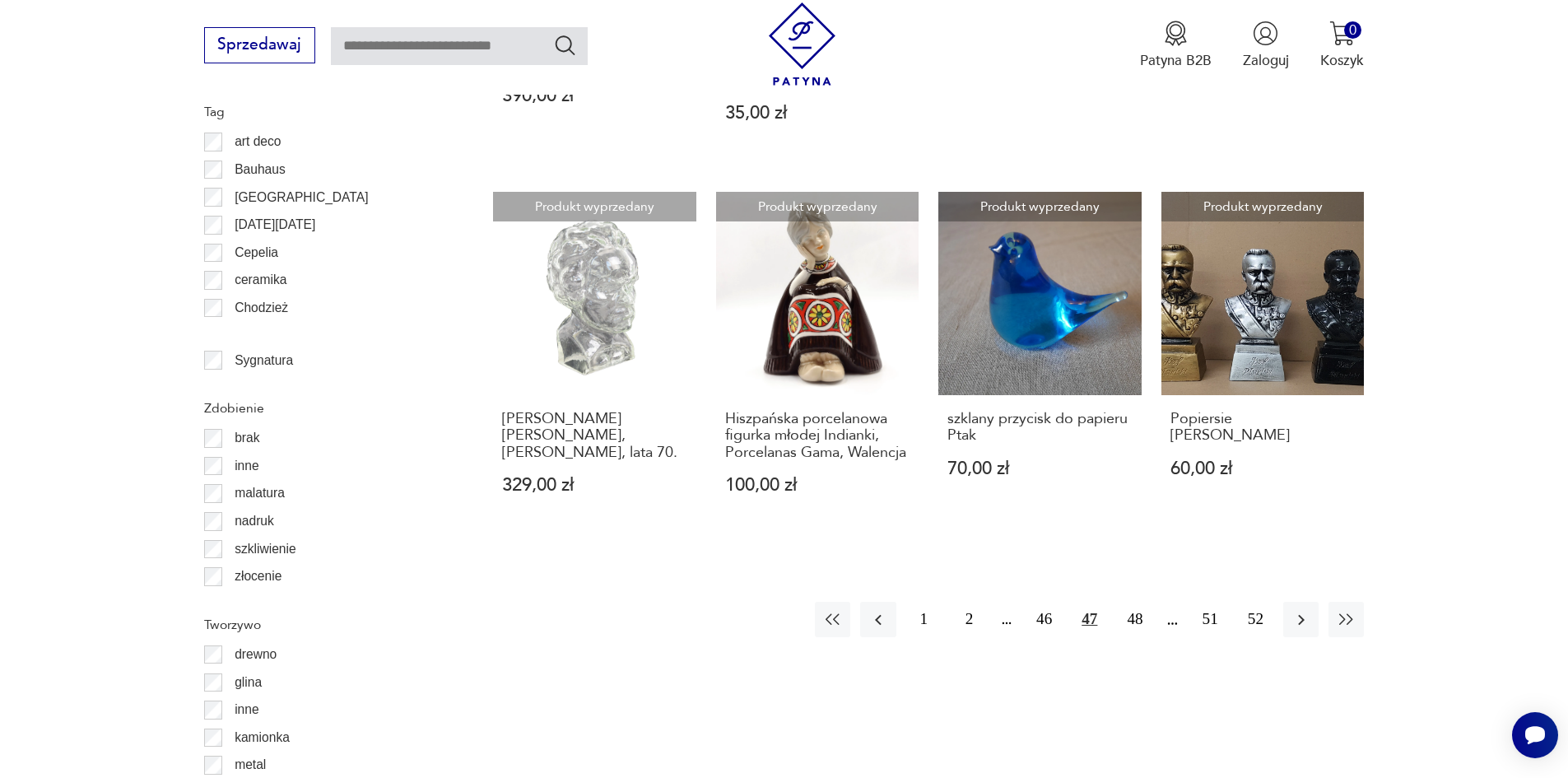
scroll to position [1876, 0]
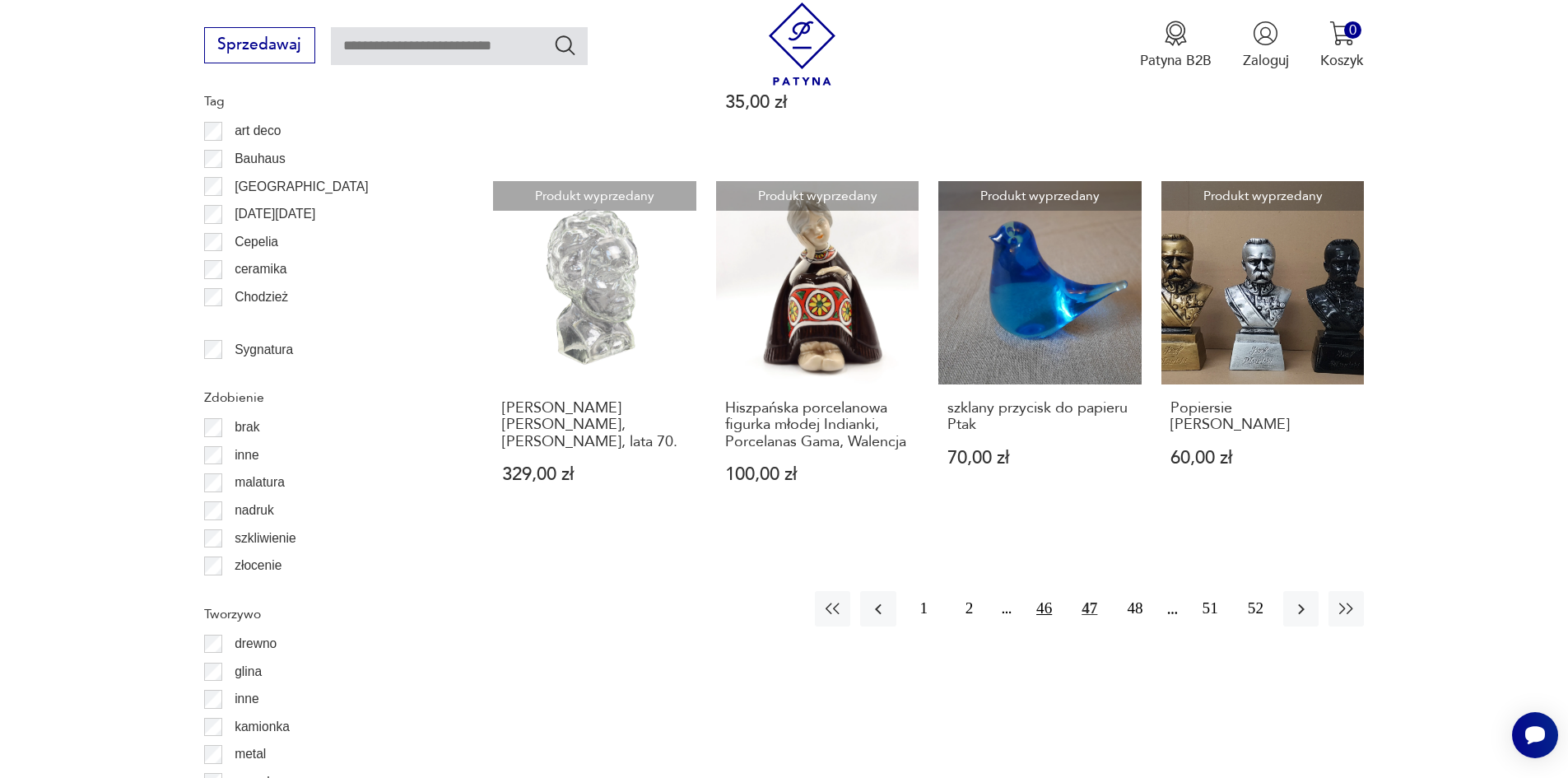
click at [1043, 591] on button "46" at bounding box center [1044, 608] width 36 height 36
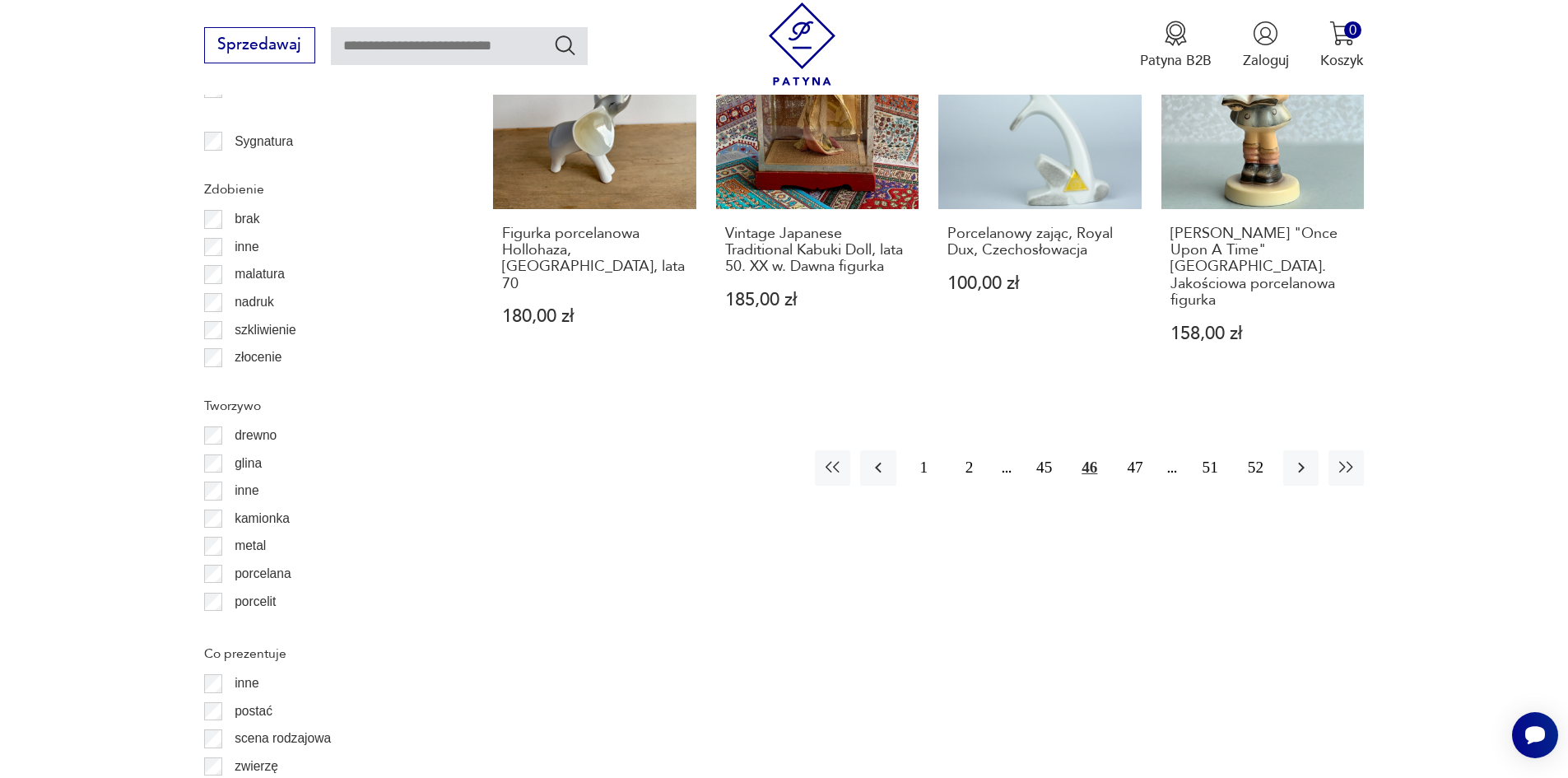
scroll to position [2095, 0]
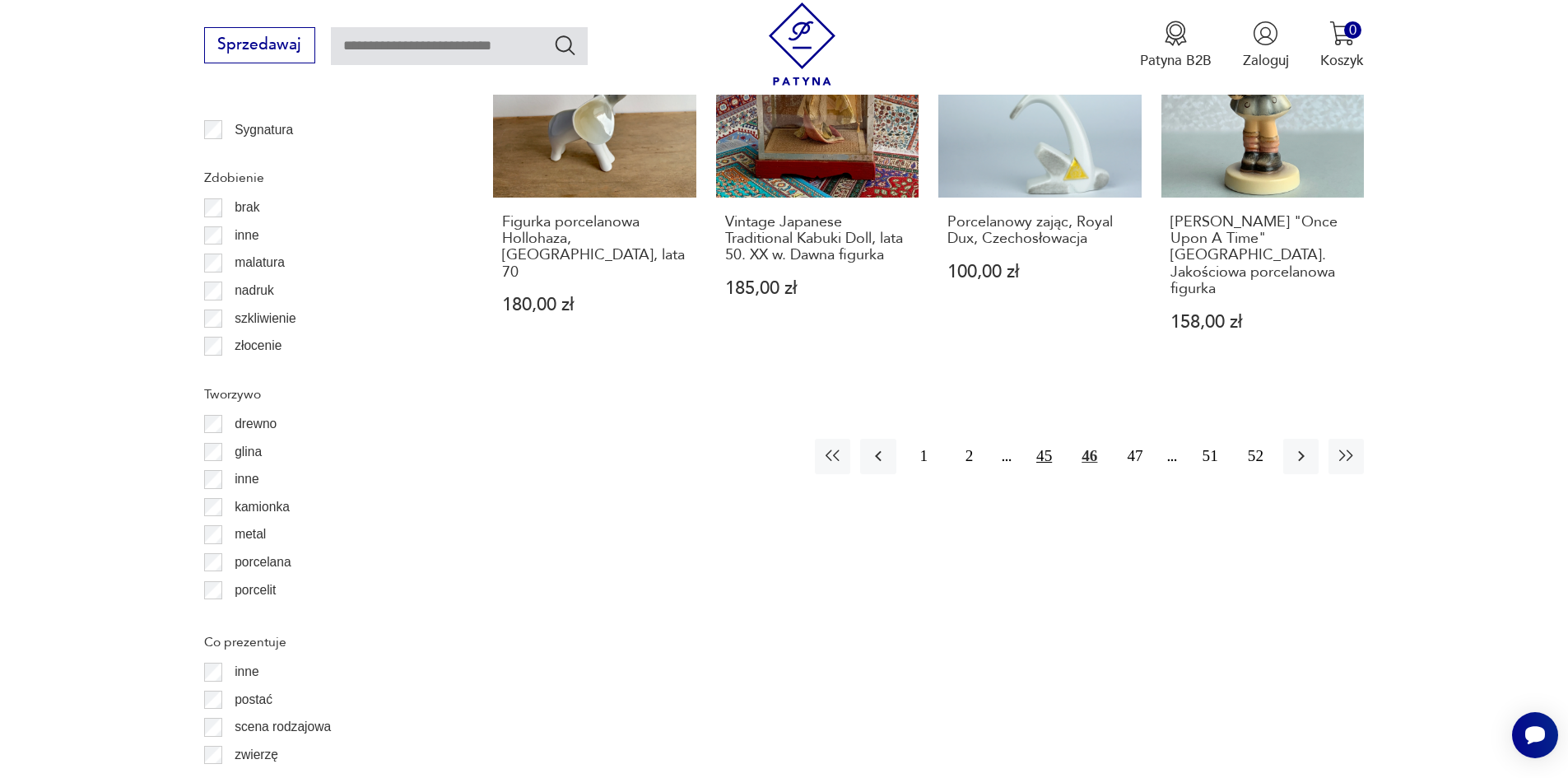
click at [1046, 438] on button "45" at bounding box center [1044, 456] width 36 height 36
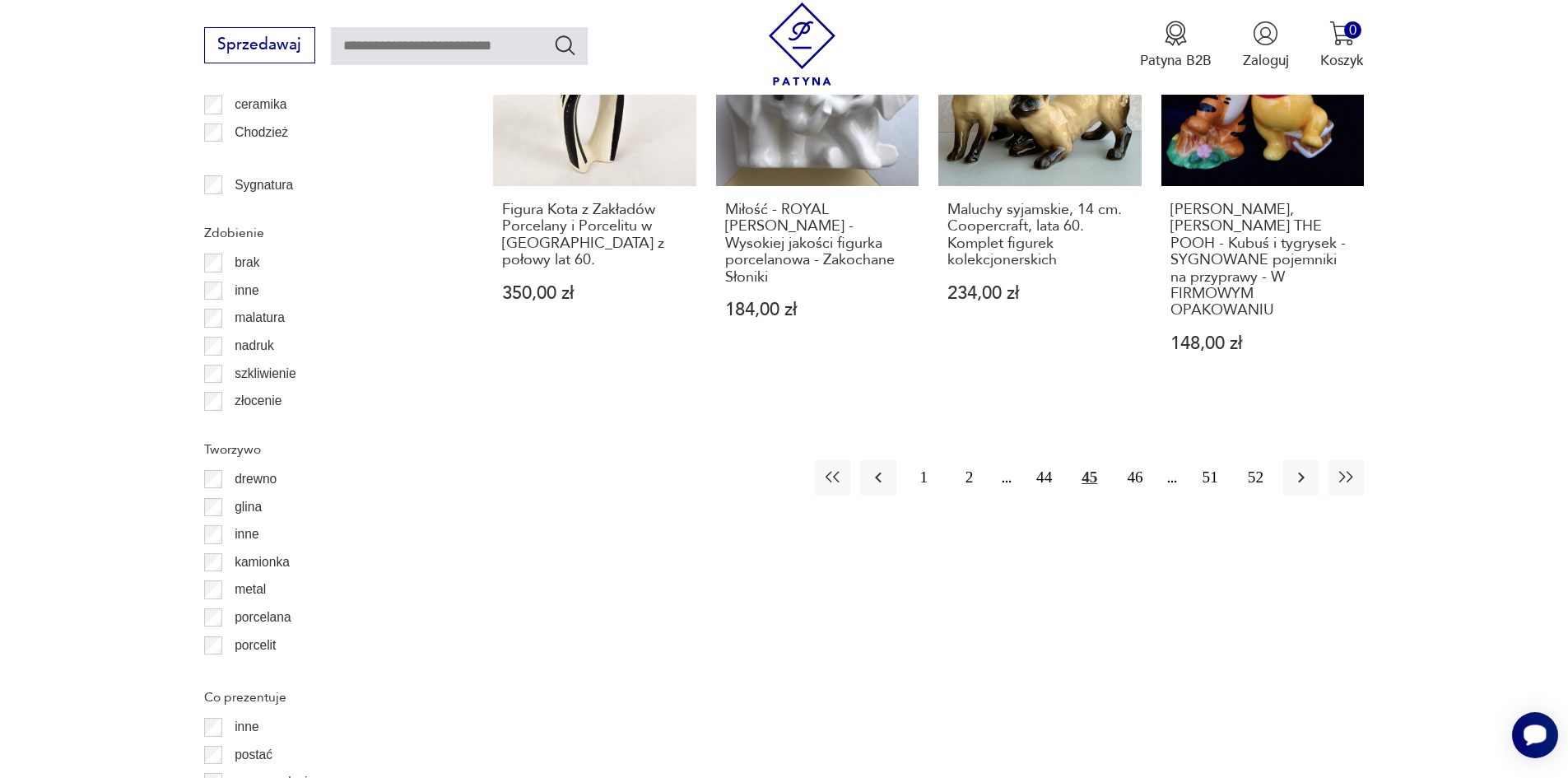
scroll to position [2085, 0]
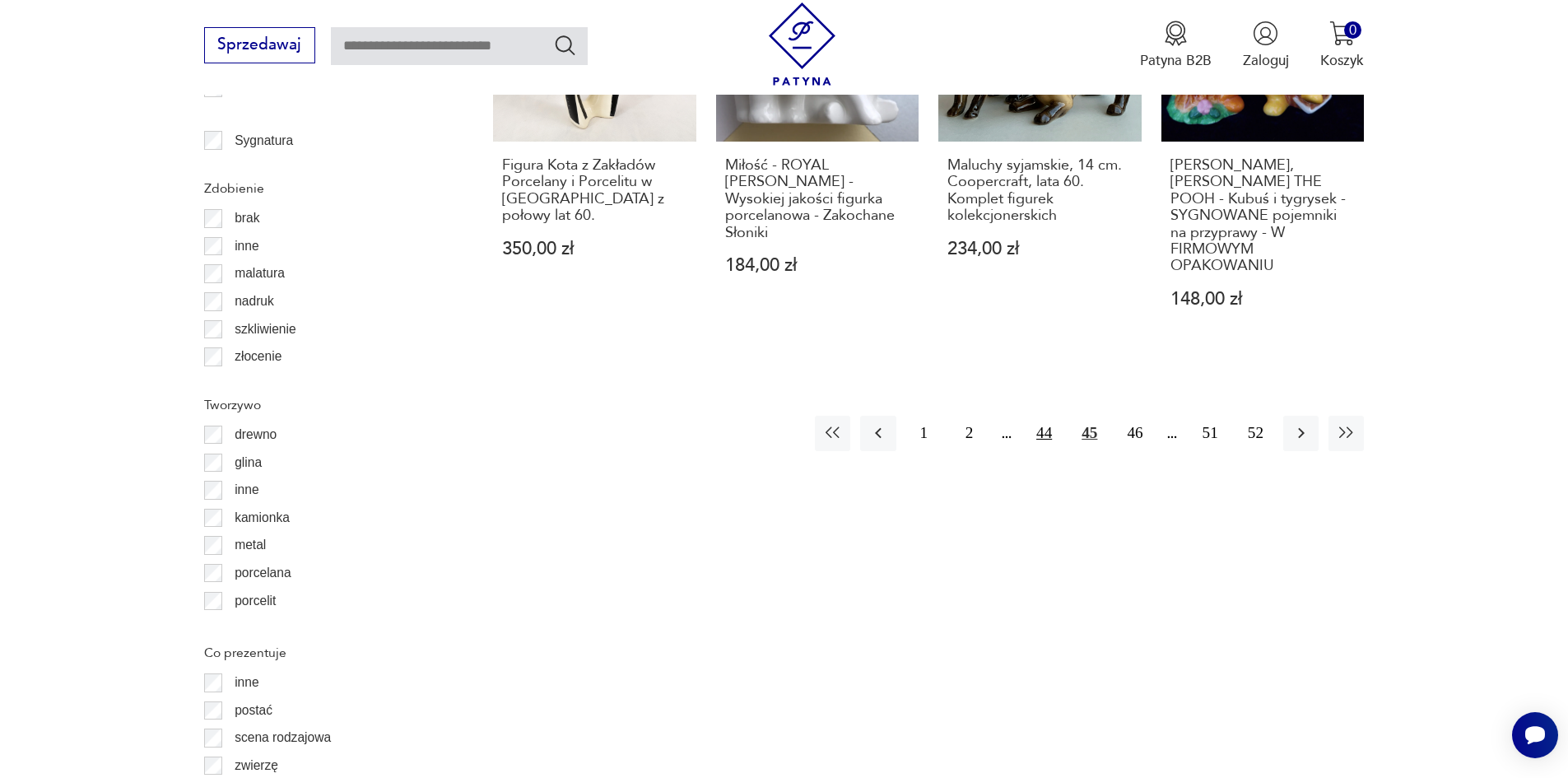
click at [1047, 416] on button "44" at bounding box center [1044, 433] width 36 height 36
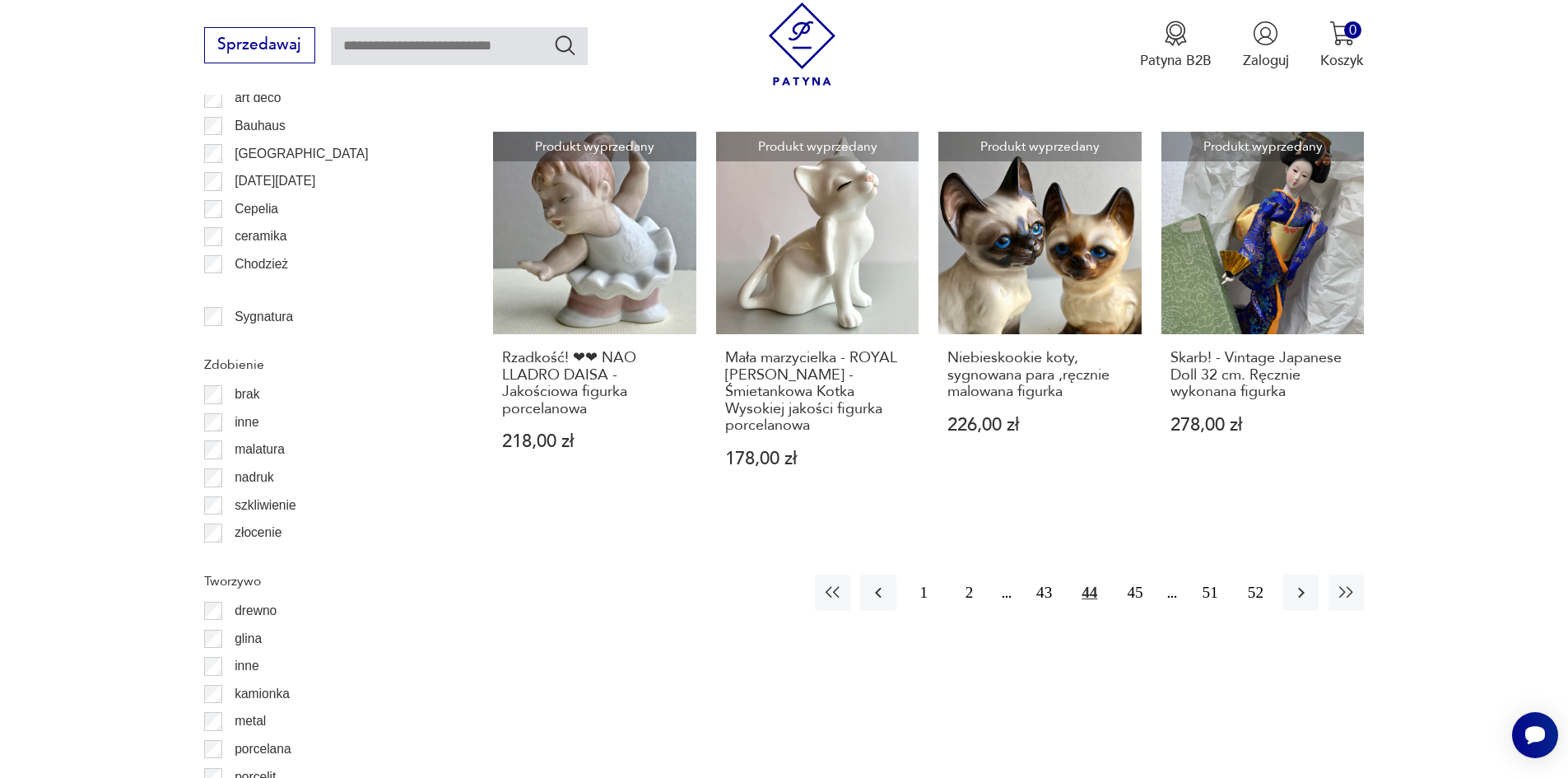
scroll to position [1952, 0]
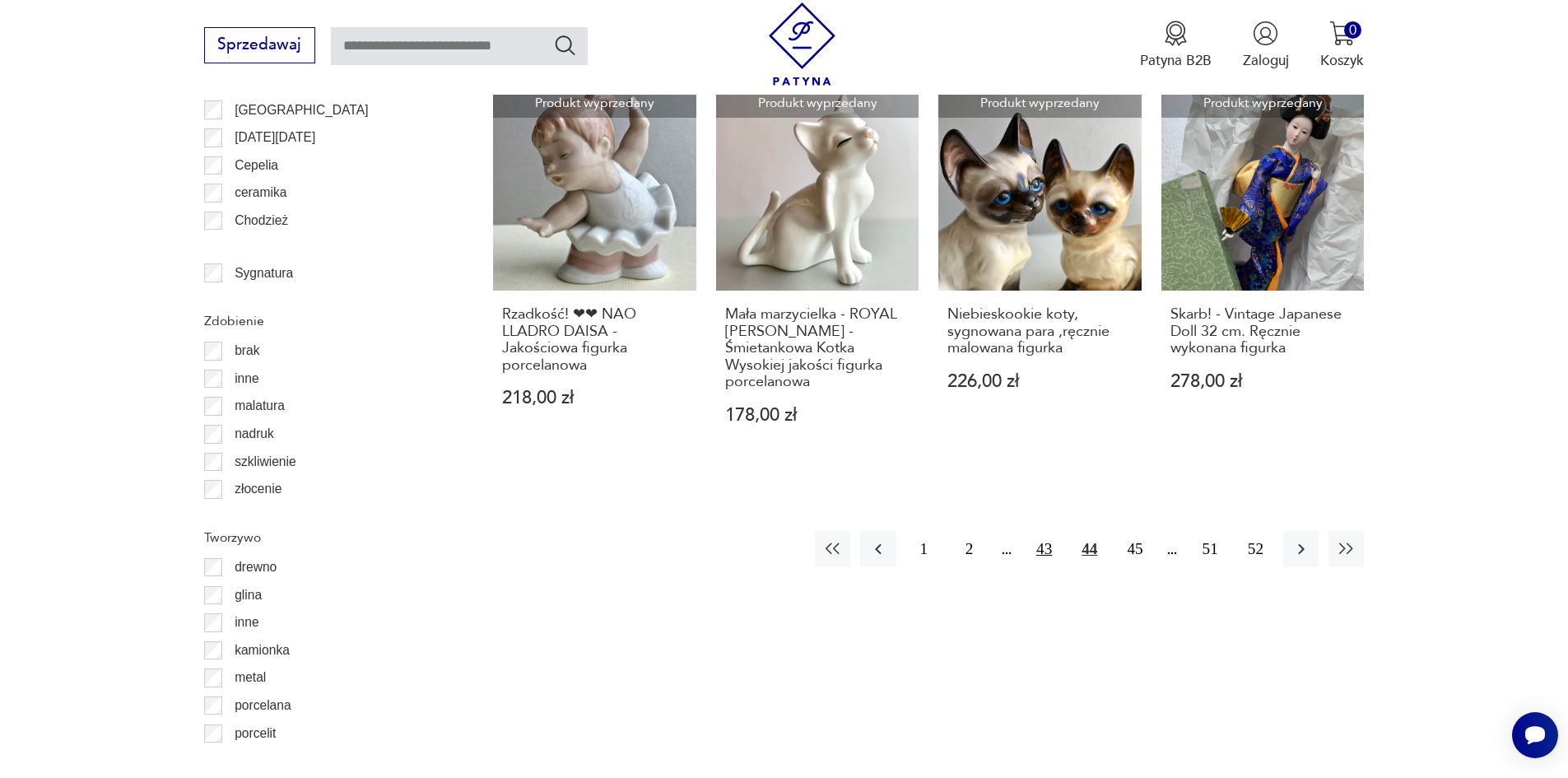
click at [1039, 531] on button "43" at bounding box center [1044, 548] width 36 height 36
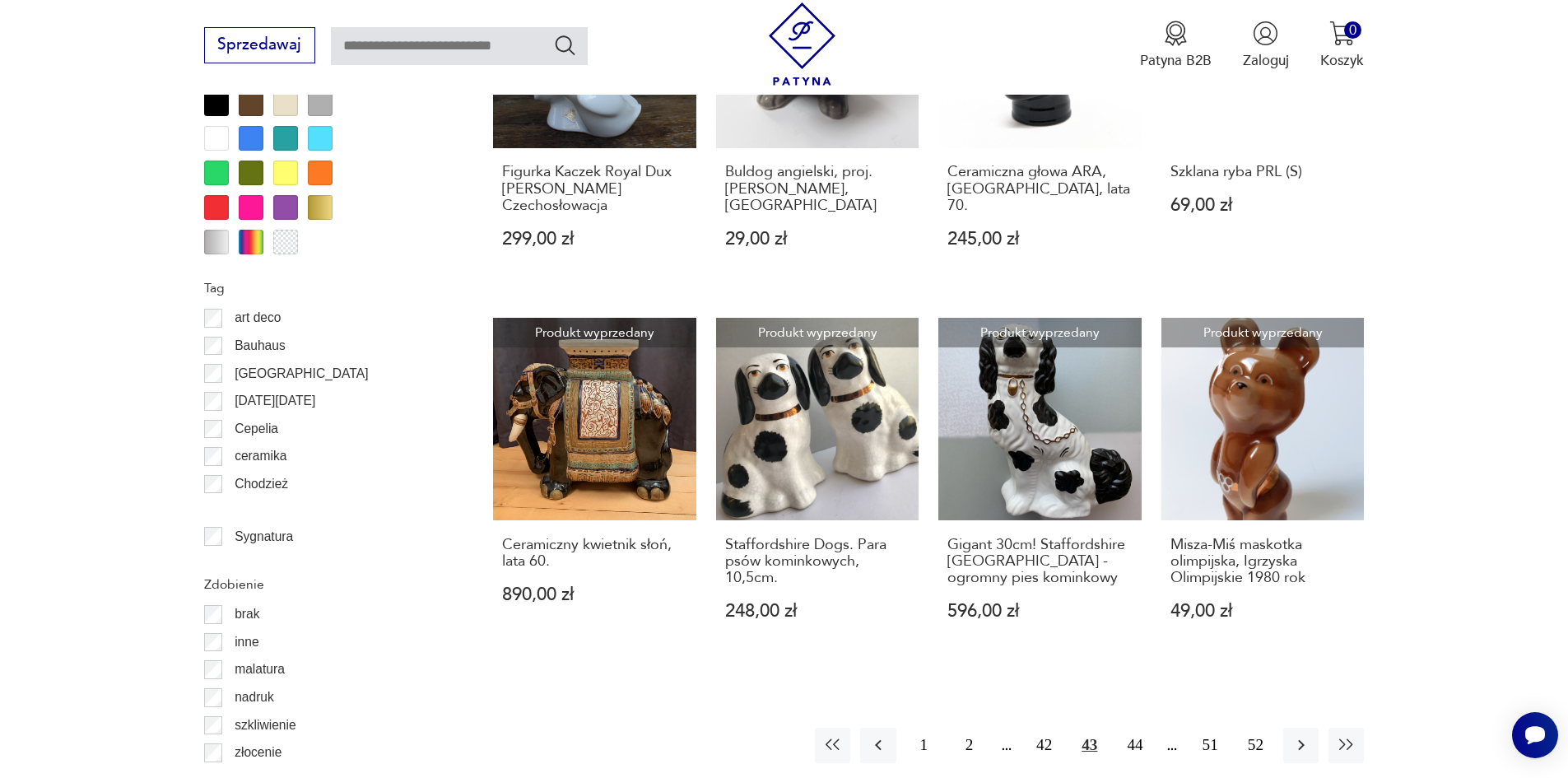
scroll to position [1711, 0]
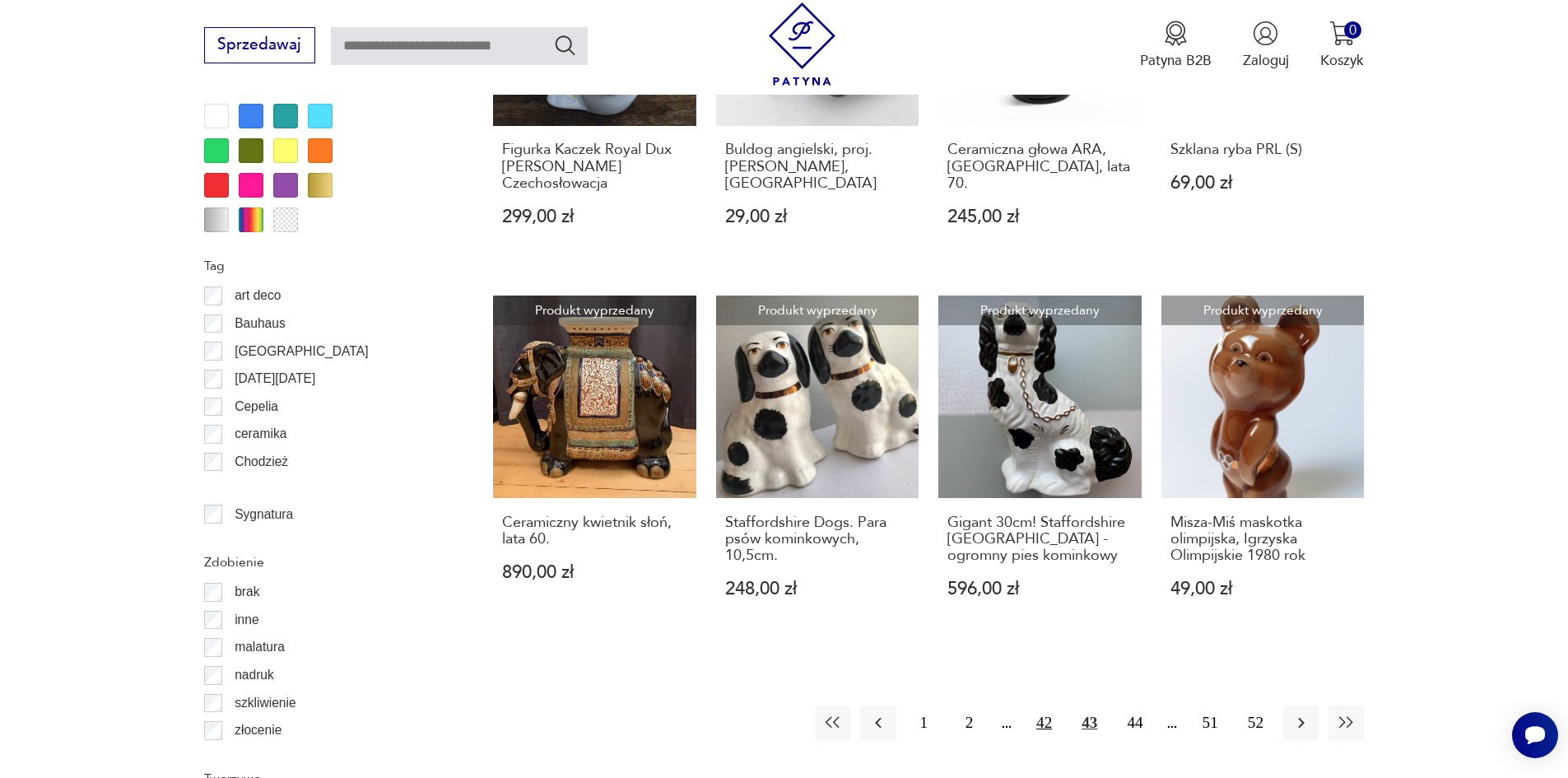
click at [1044, 718] on button "42" at bounding box center [1044, 722] width 36 height 36
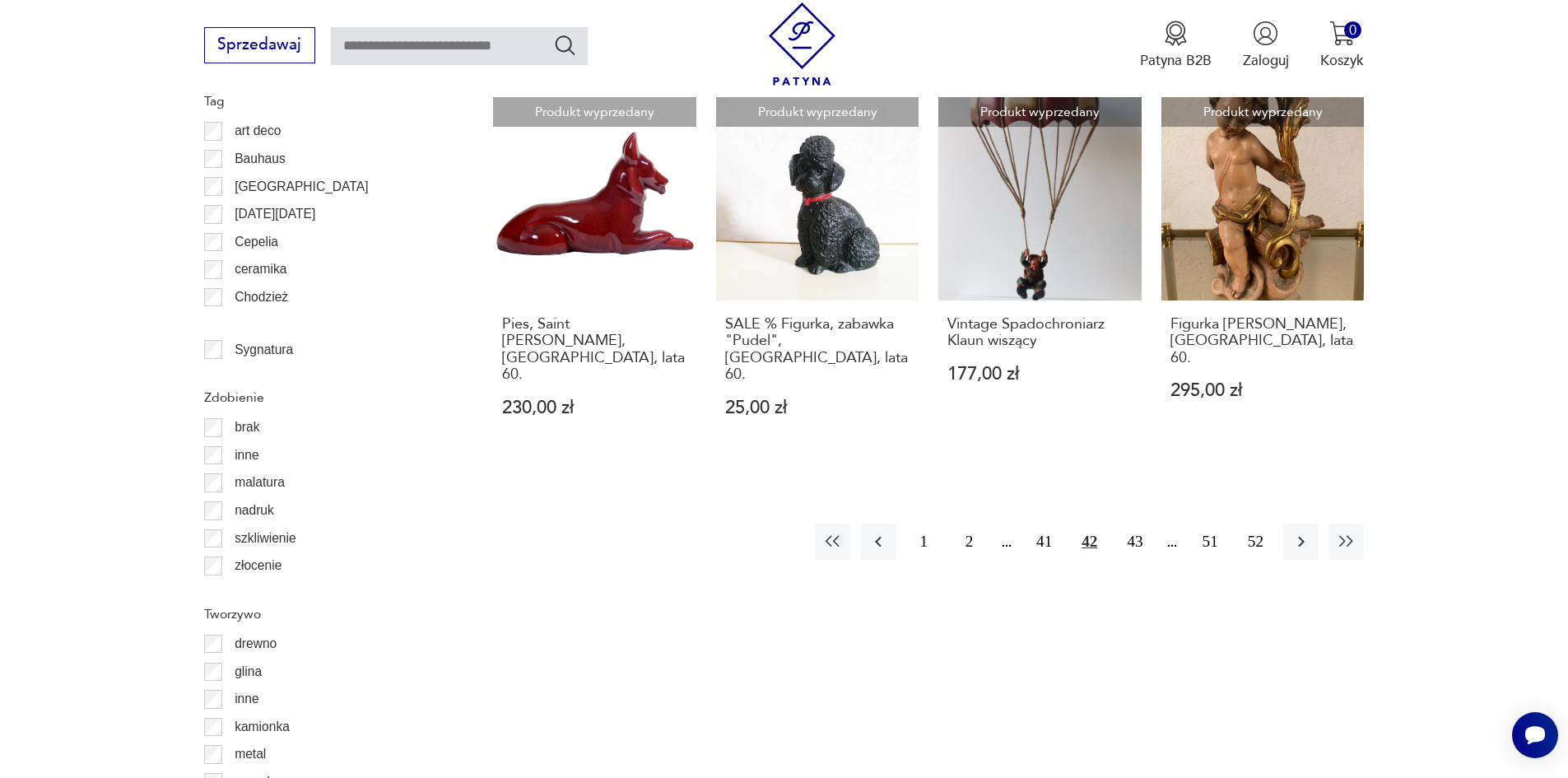
scroll to position [1919, 0]
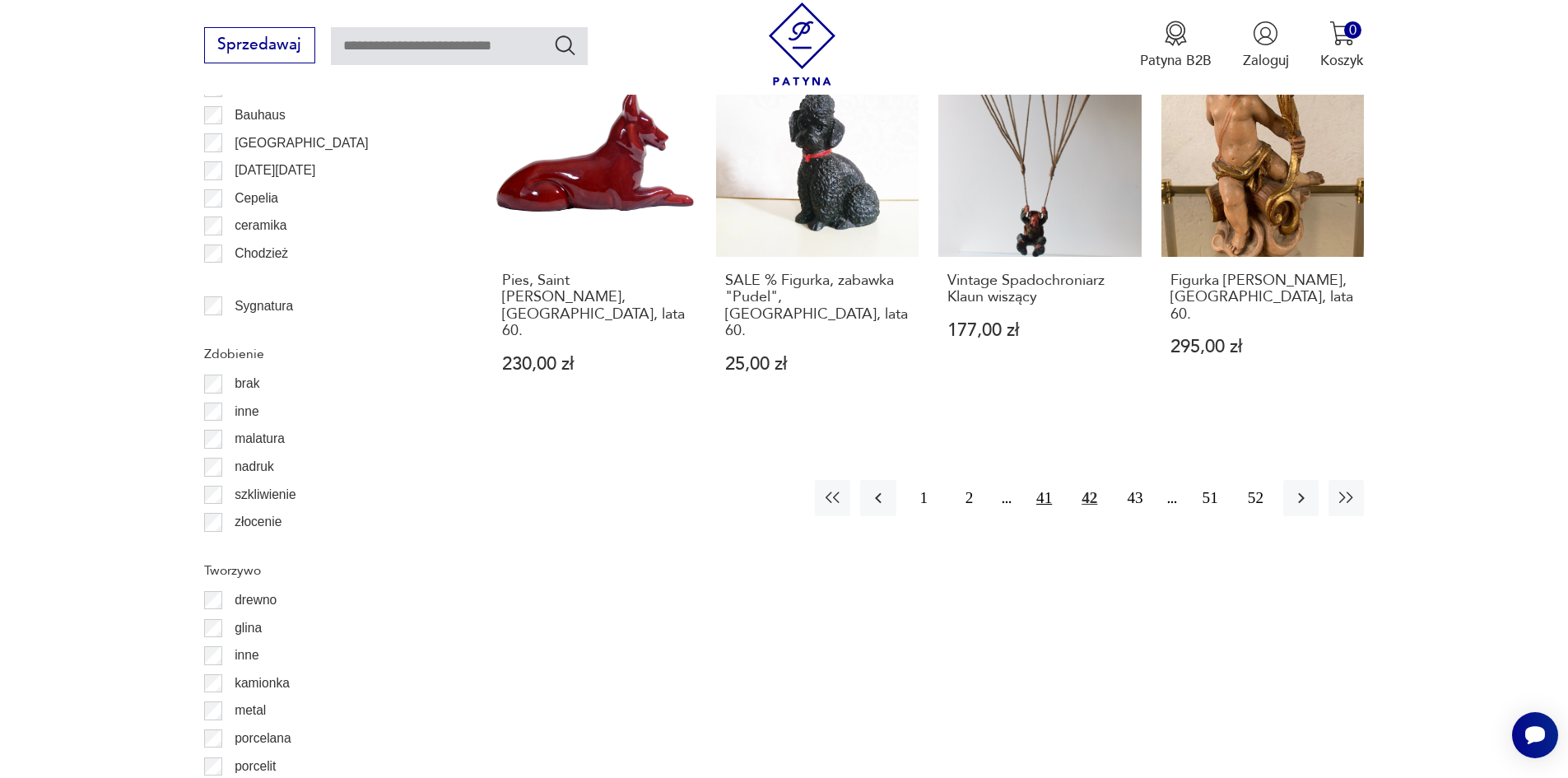
click at [1038, 480] on button "41" at bounding box center [1044, 497] width 36 height 36
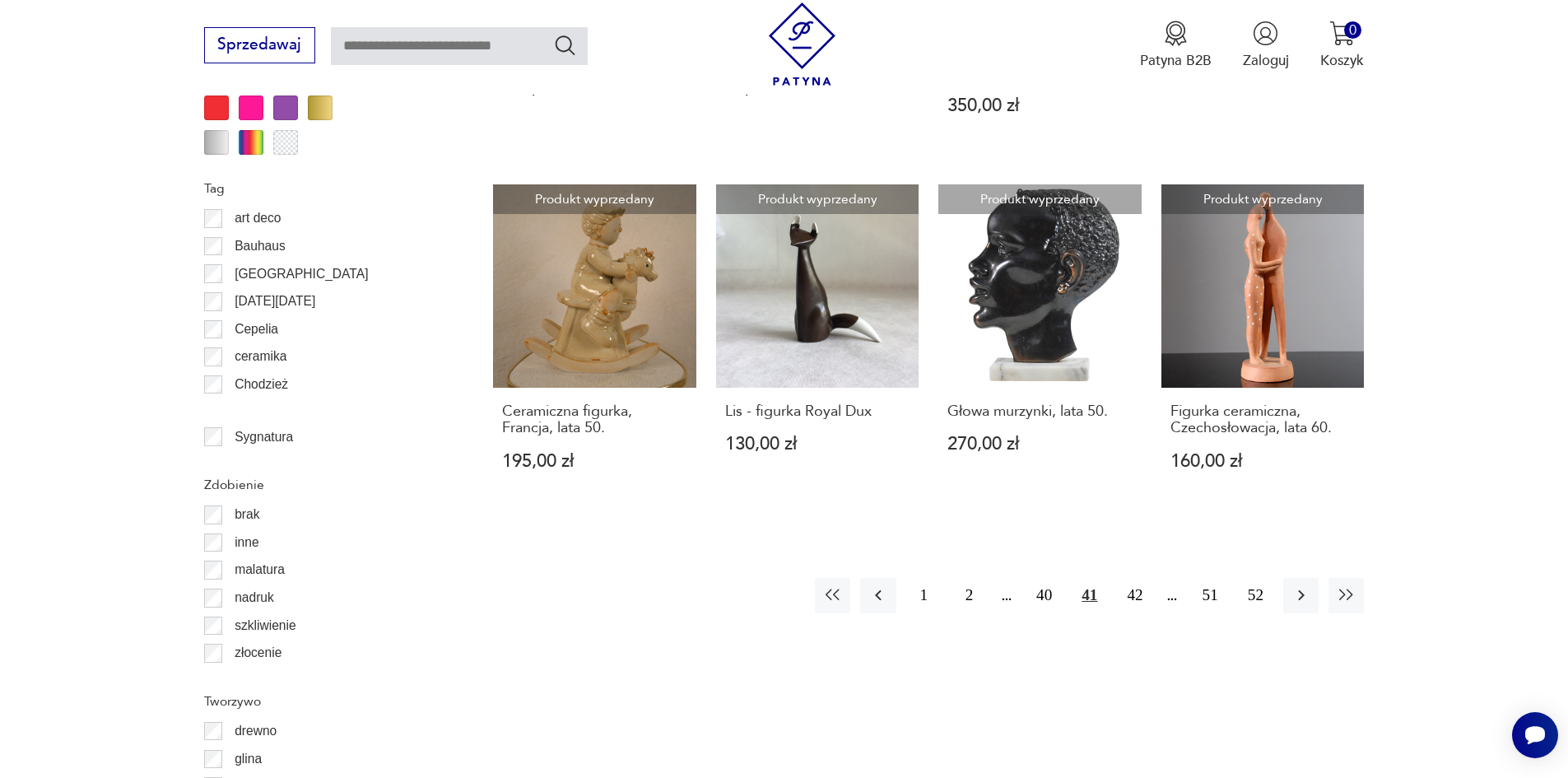
scroll to position [1832, 0]
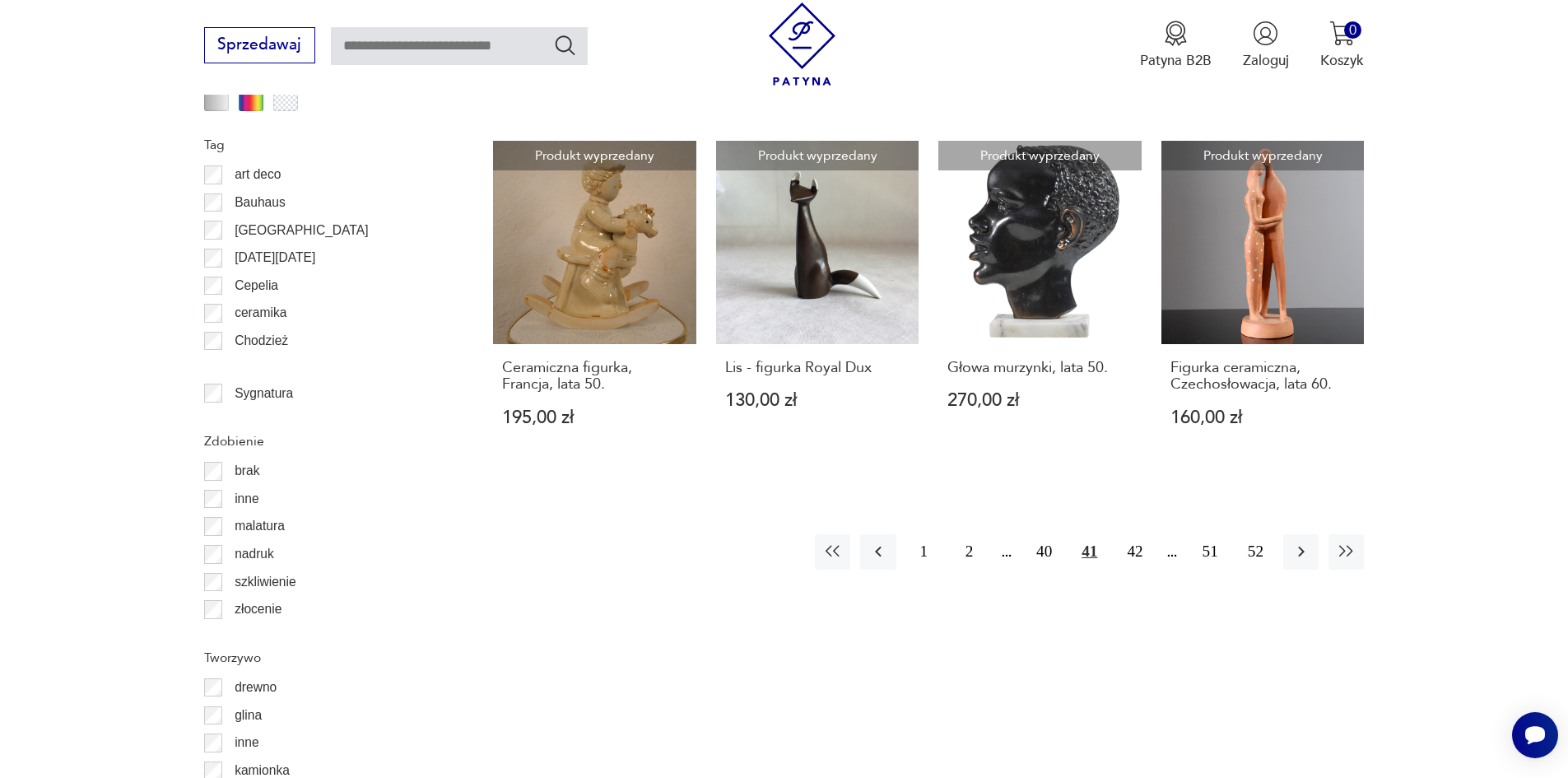
click at [1206, 681] on div "Znaleziono 818 produktów Filtruj Sortuj według daty dodania Sortuj według daty …" at bounding box center [928, 26] width 871 height 2126
click at [1043, 534] on button "40" at bounding box center [1044, 552] width 36 height 36
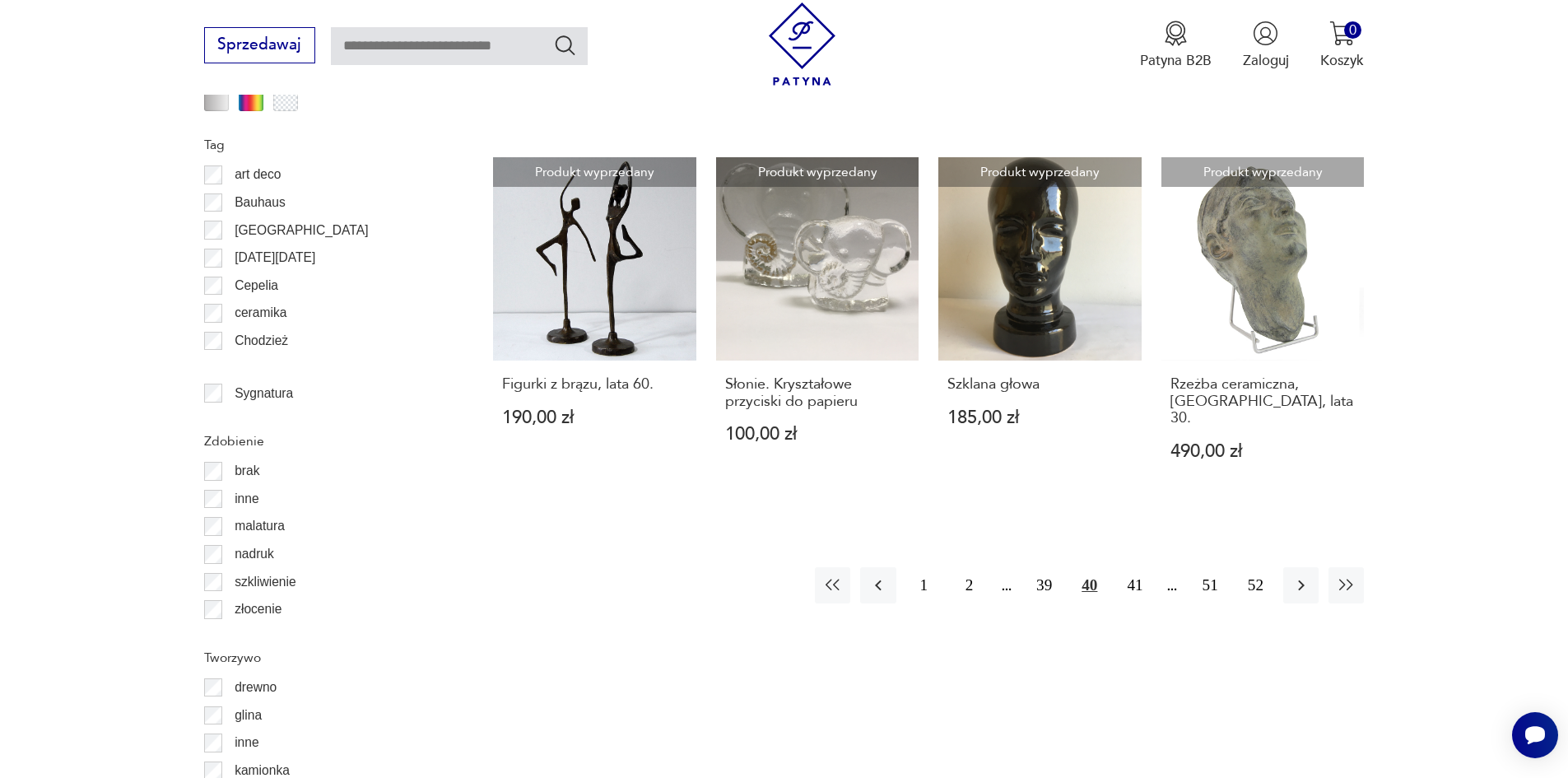
scroll to position [1865, 0]
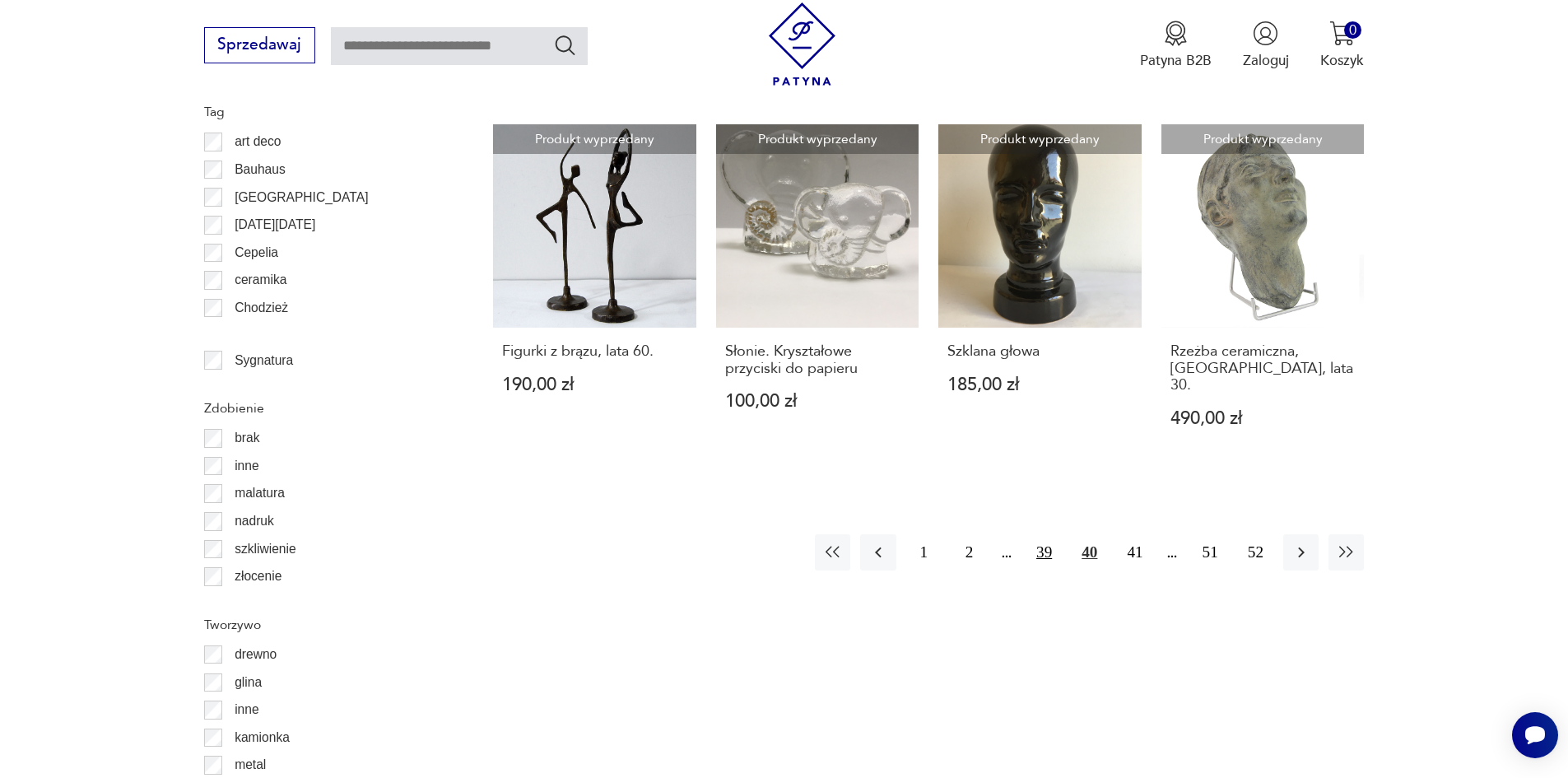
click at [1046, 534] on button "39" at bounding box center [1044, 552] width 36 height 36
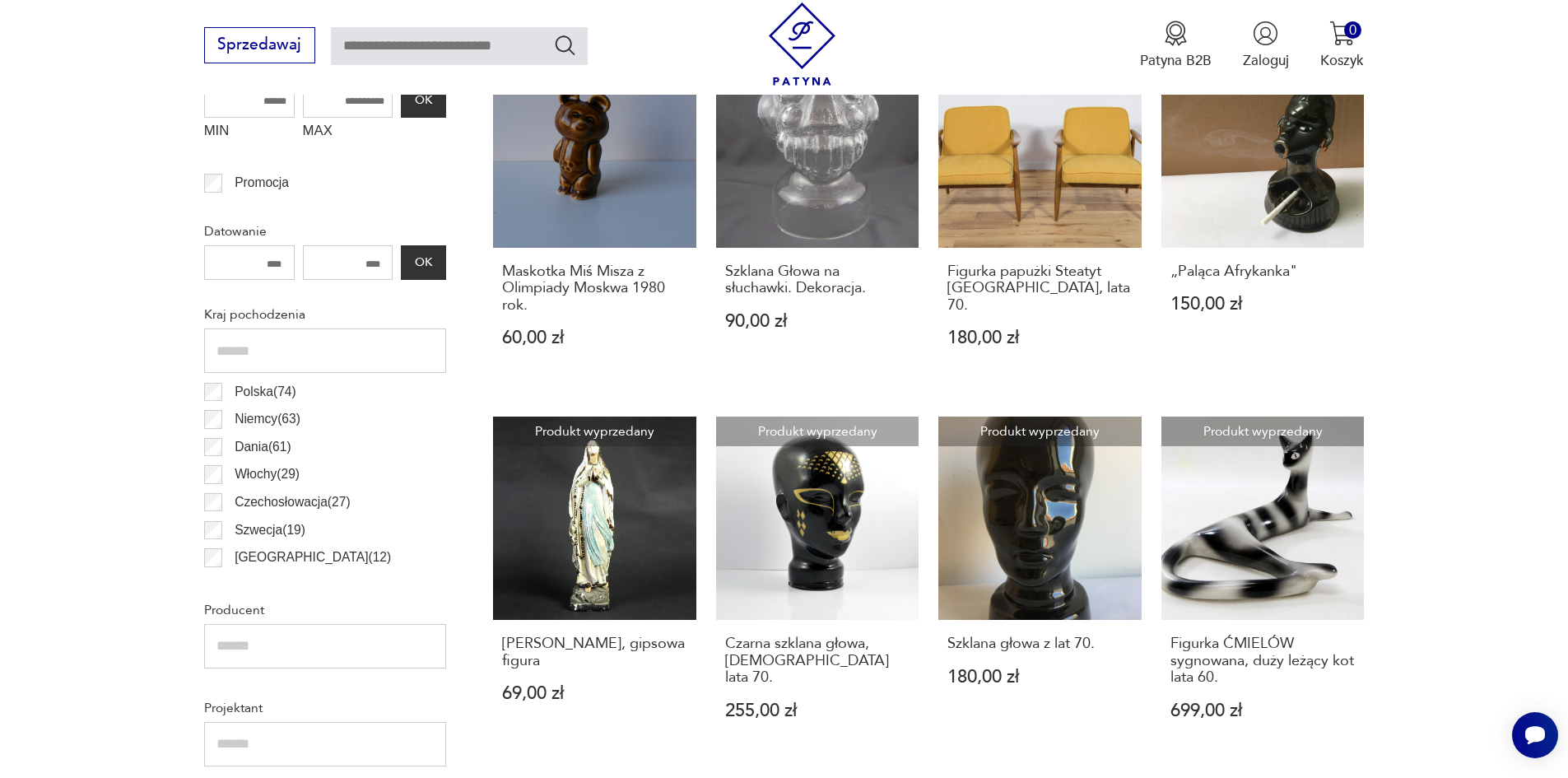
scroll to position [855, 0]
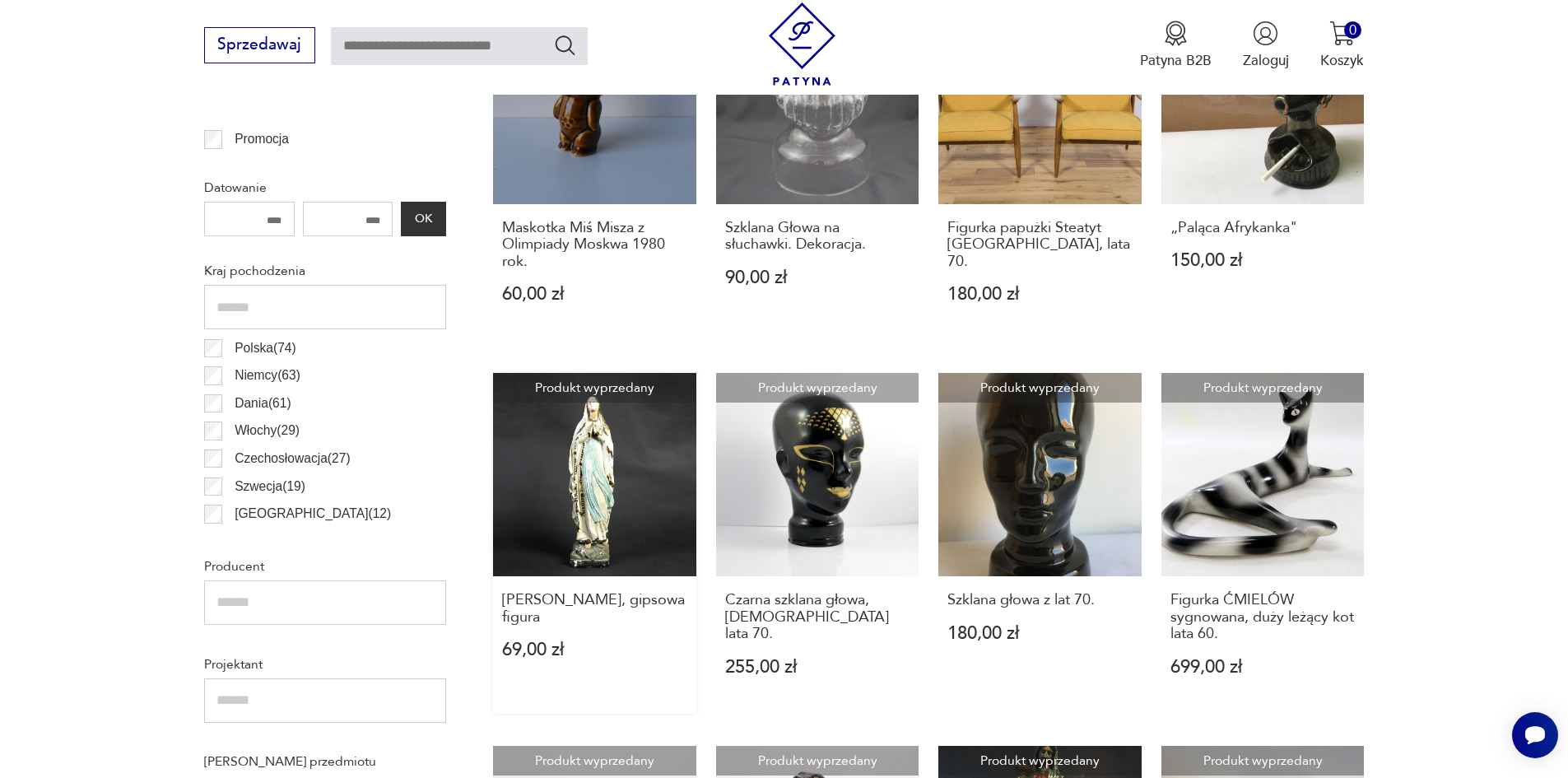
click at [593, 409] on link "Produkt wyprzedany Matka Boska, gipsowa figura 69,00 zł" at bounding box center [594, 543] width 203 height 341
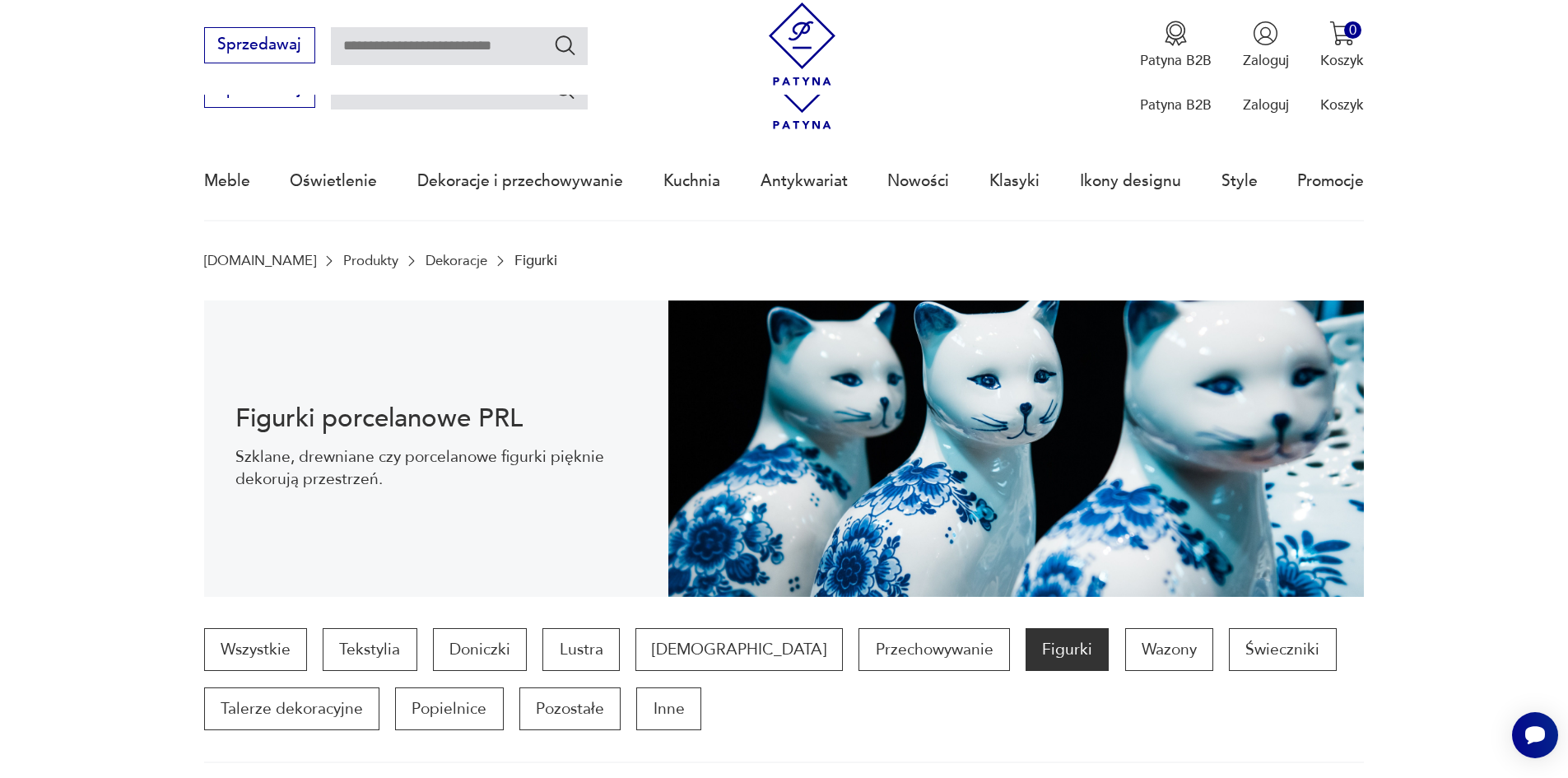
scroll to position [855, 0]
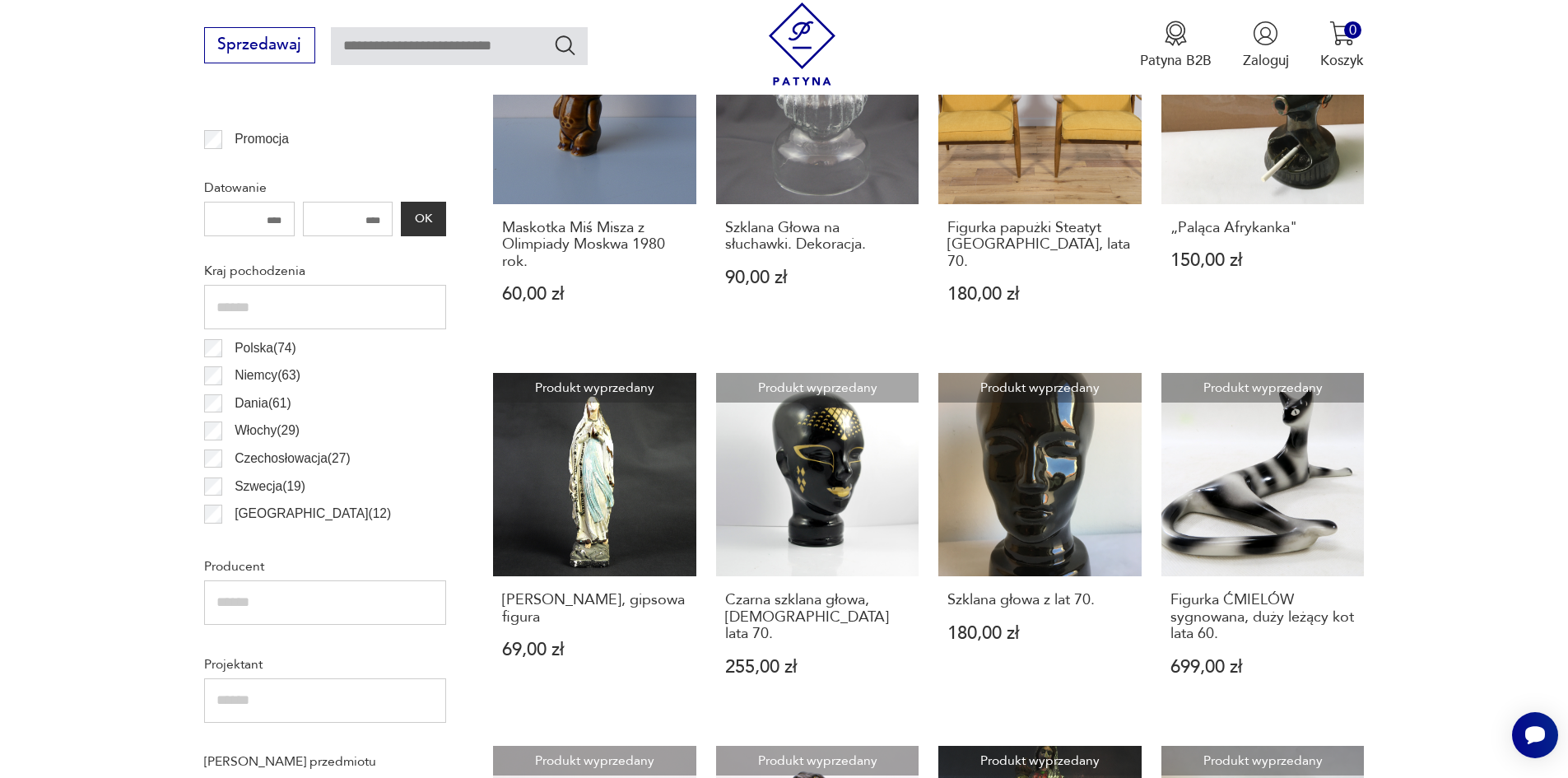
scroll to position [1865, 0]
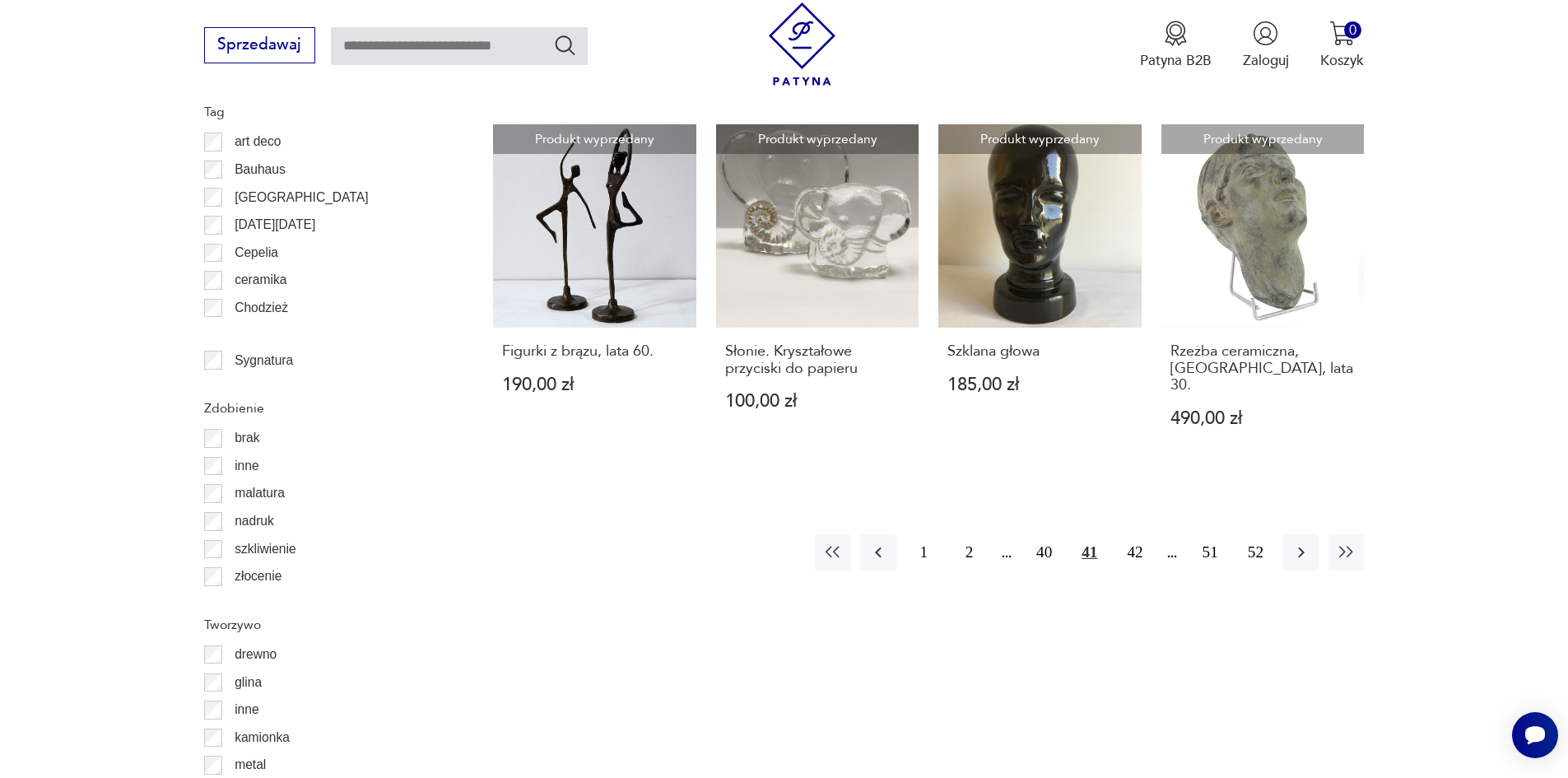
scroll to position [1832, 0]
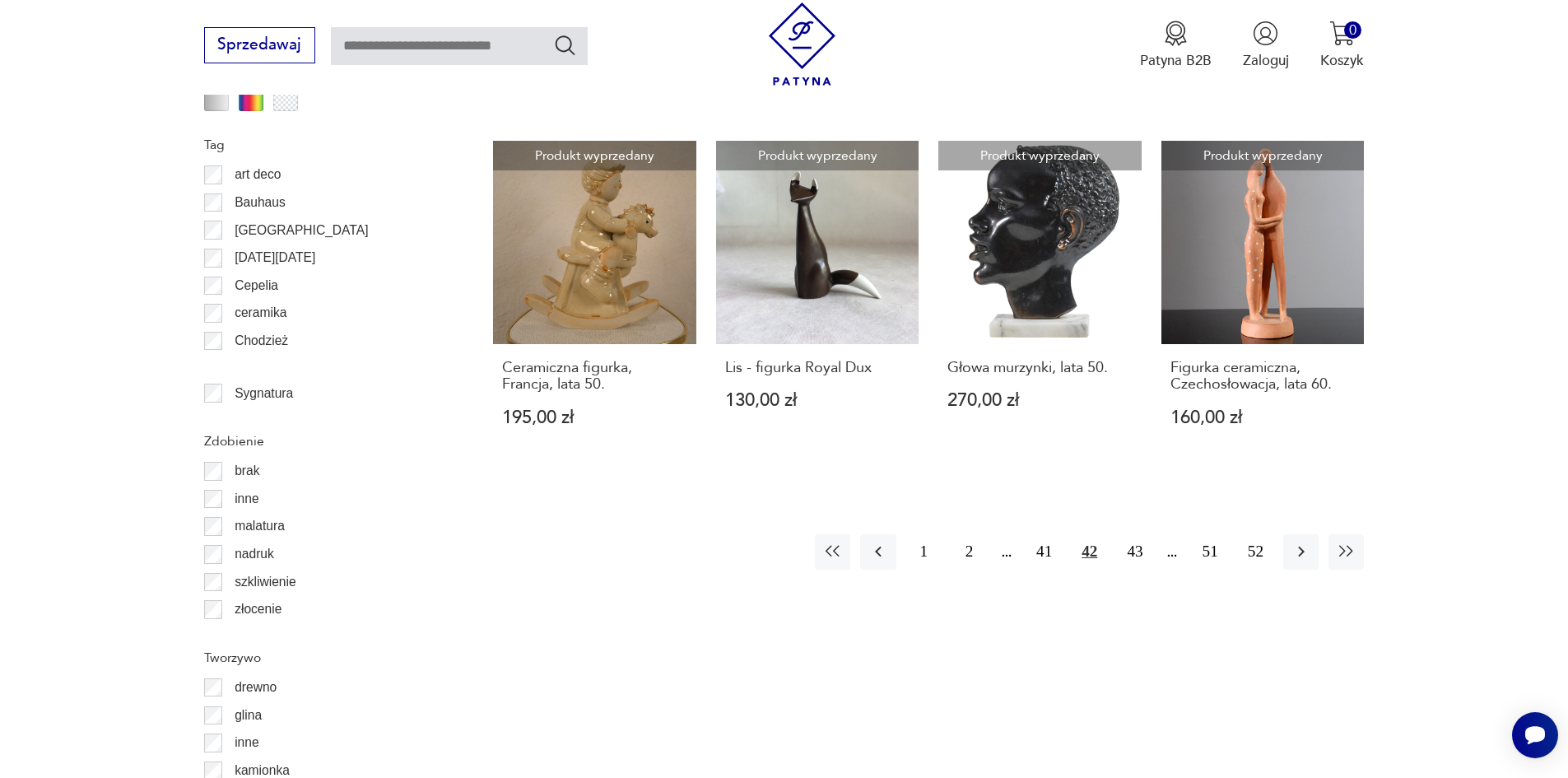
scroll to position [1919, 0]
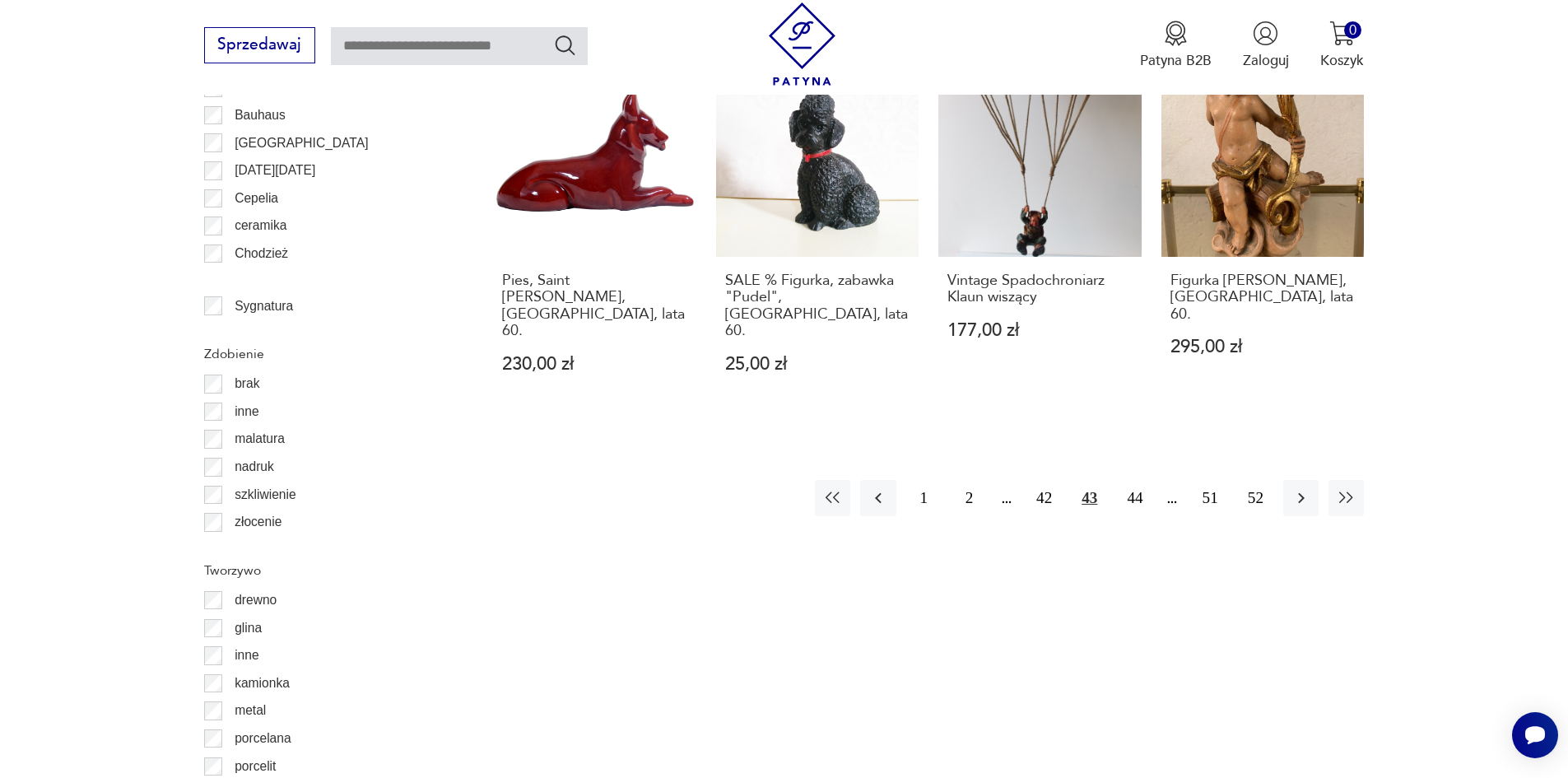
scroll to position [1711, 0]
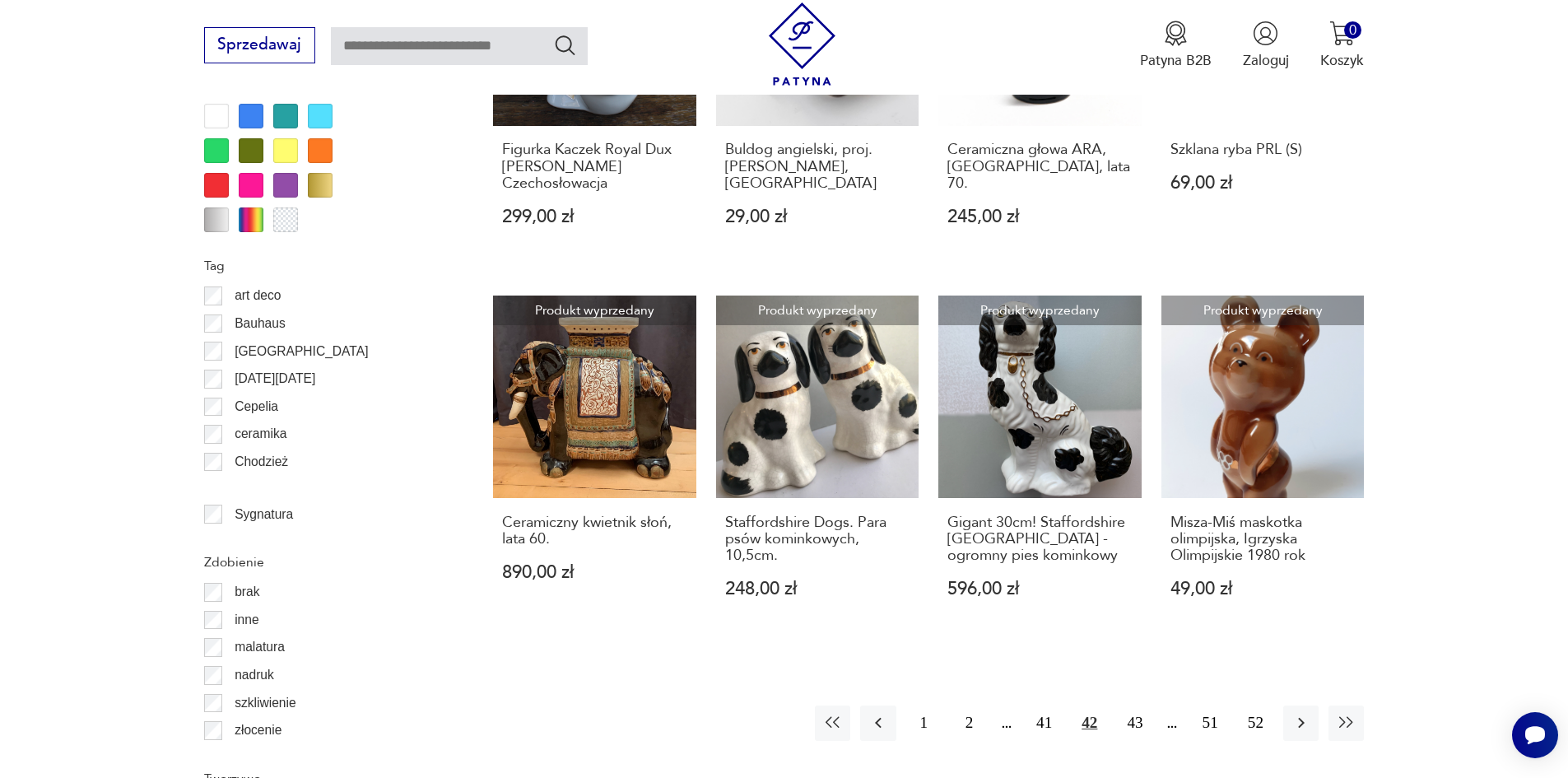
scroll to position [1919, 0]
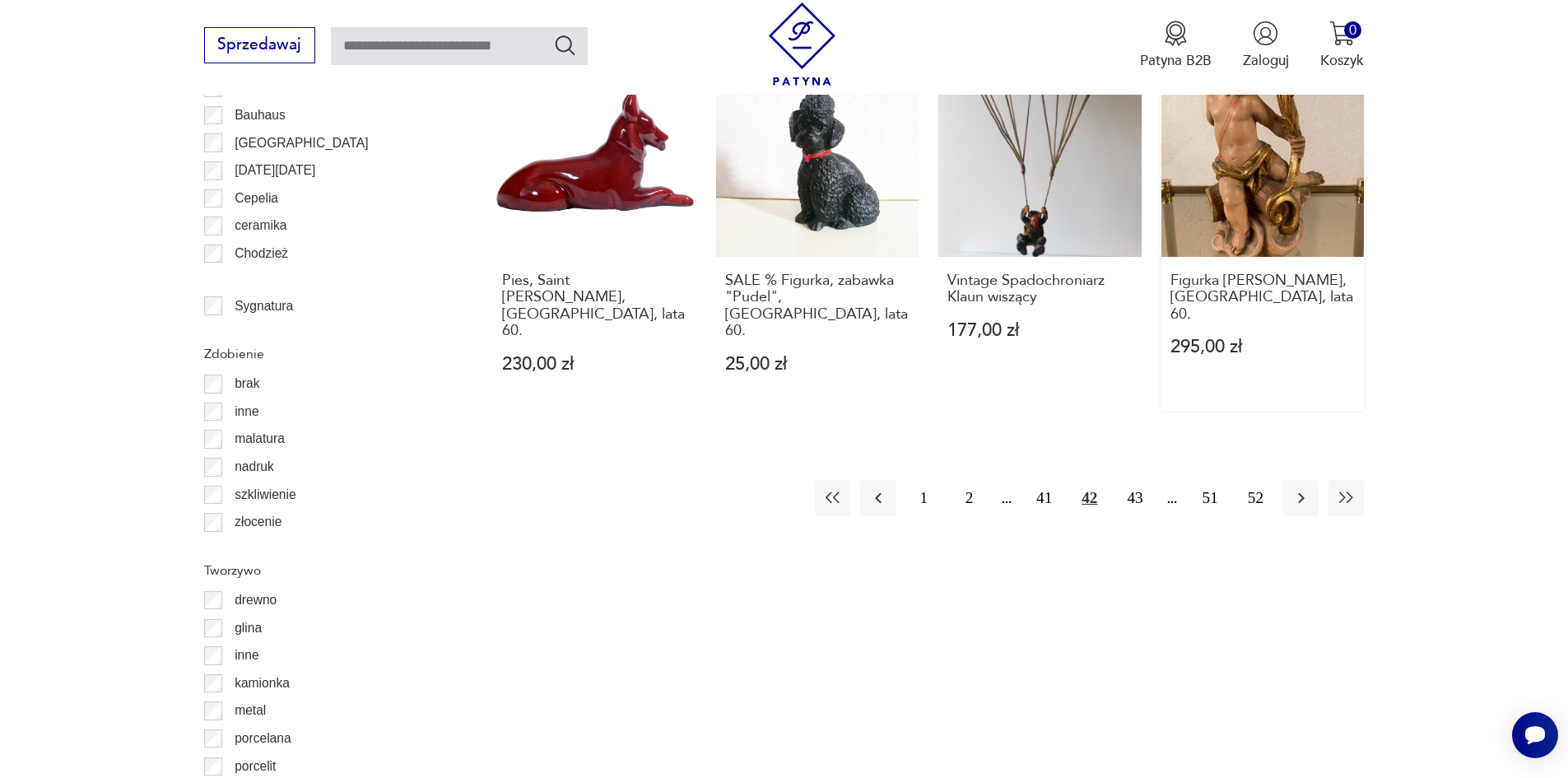
click at [1241, 172] on link "Produkt wyprzedany Figurka aniołka Putti, Włochy, lata 60. 295,00 zł" at bounding box center [1263, 232] width 203 height 357
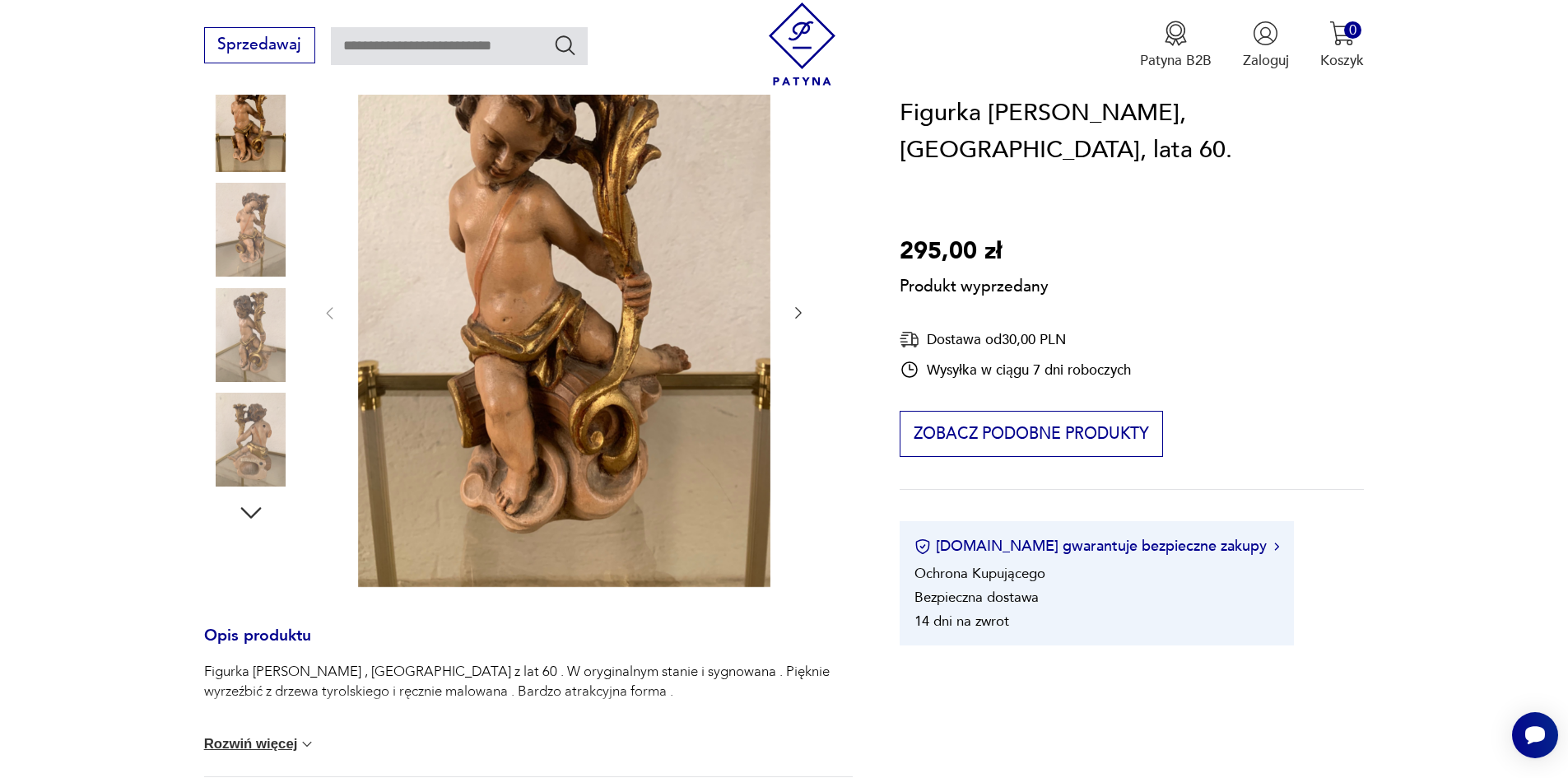
scroll to position [329, 0]
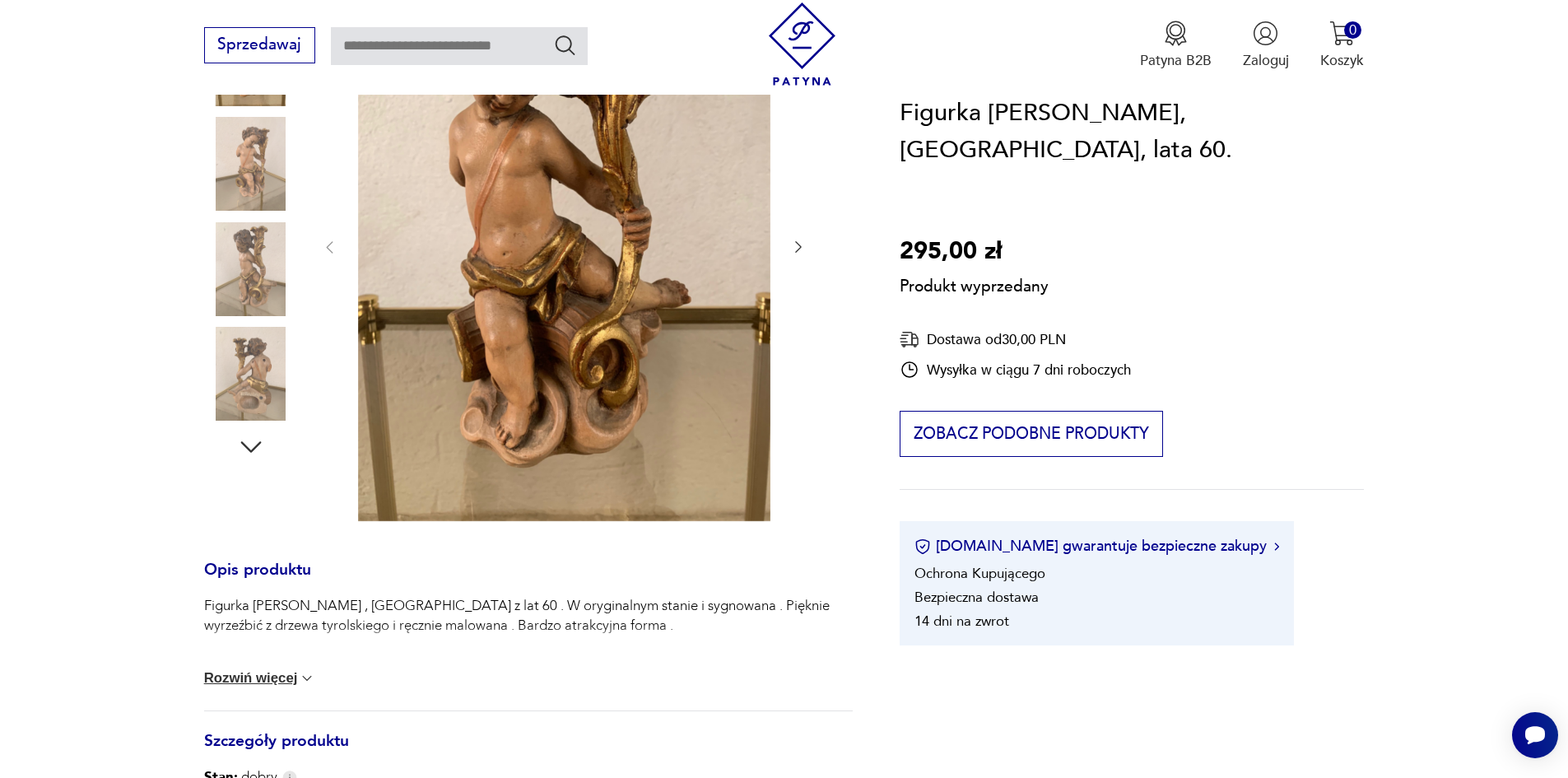
click at [259, 677] on button "Rozwiń więcej" at bounding box center [259, 679] width 112 height 17
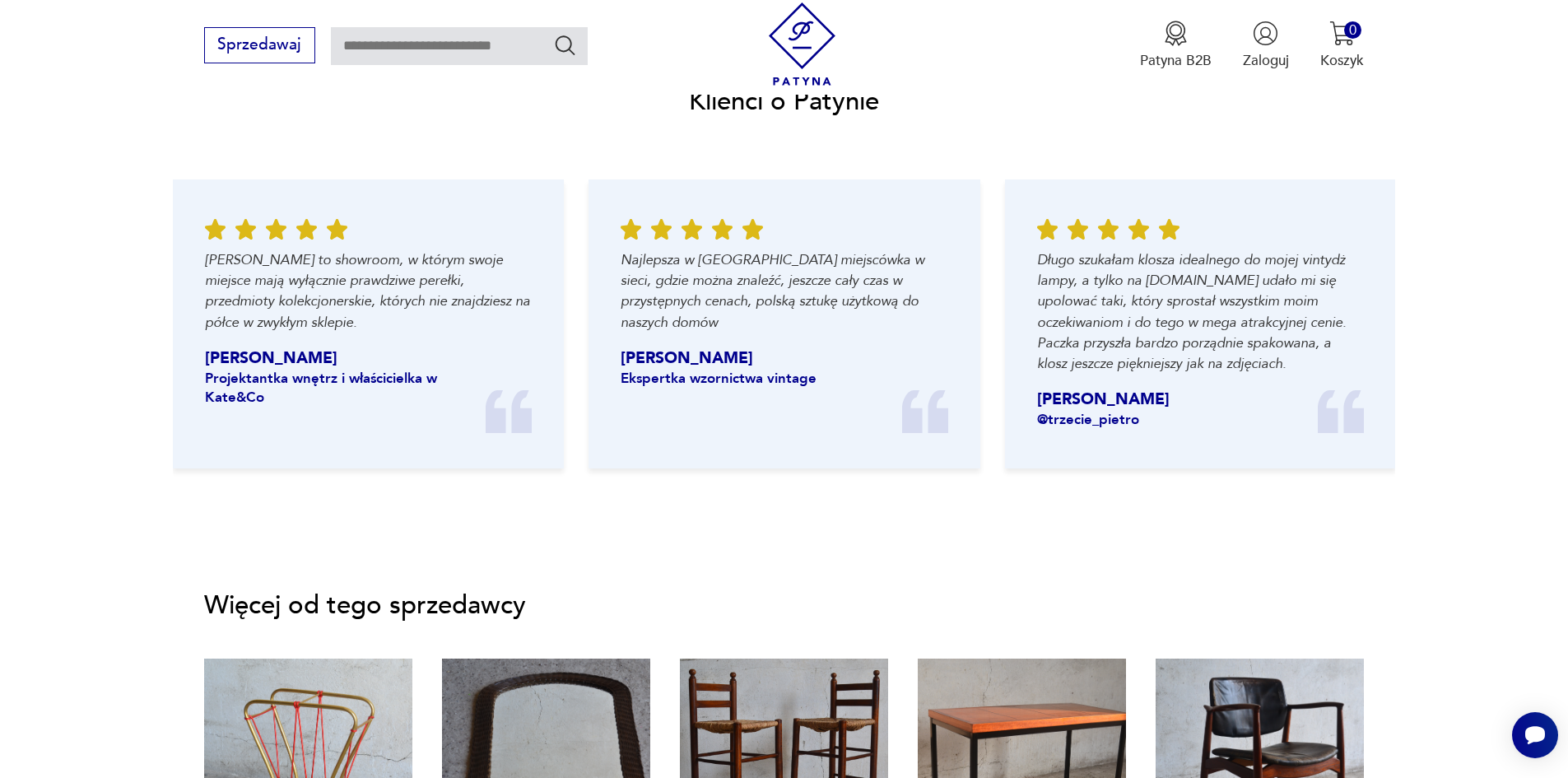
scroll to position [2062, 0]
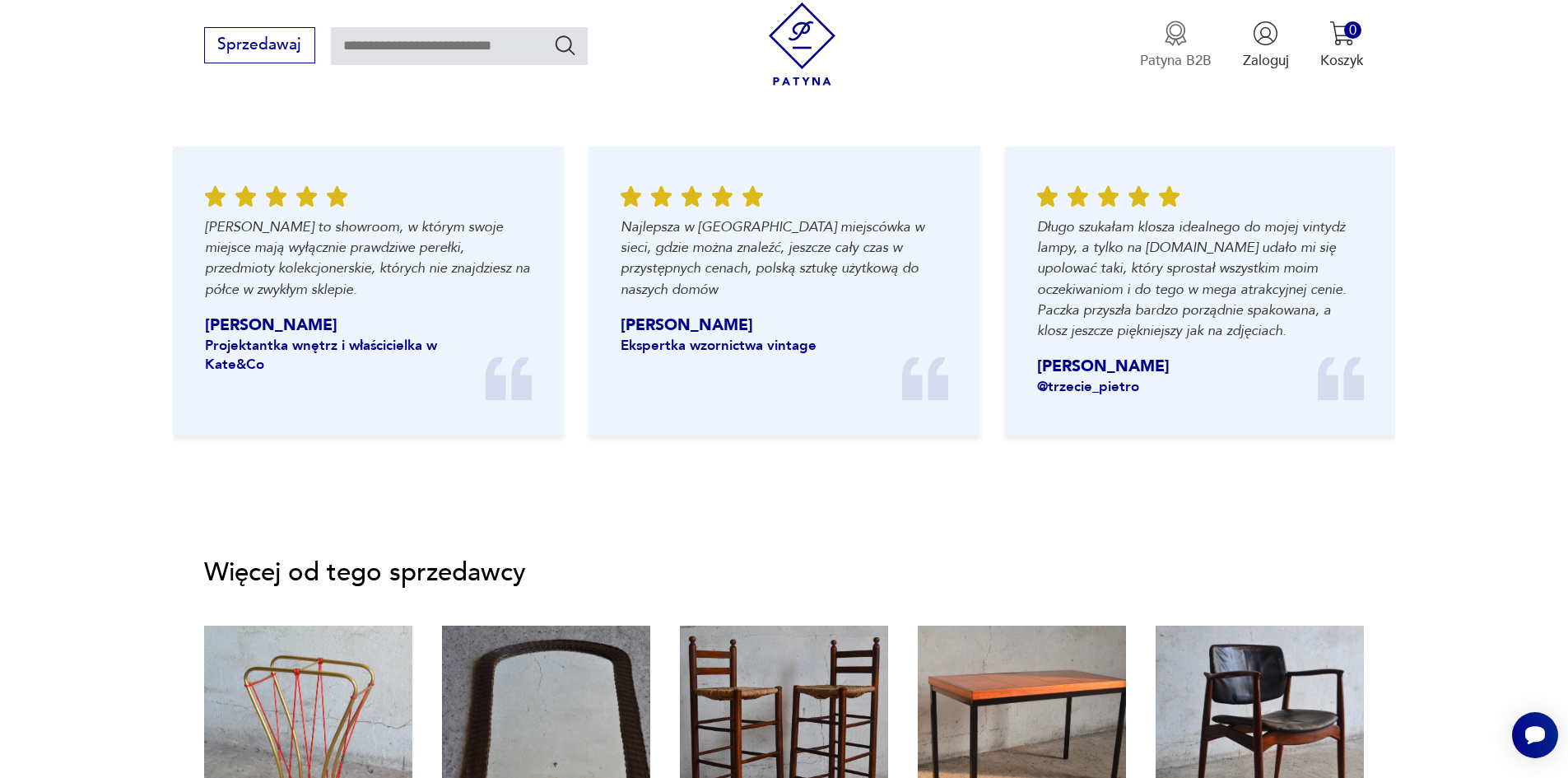
click at [1176, 22] on img "button" at bounding box center [1176, 33] width 26 height 26
